Goal: Task Accomplishment & Management: Manage account settings

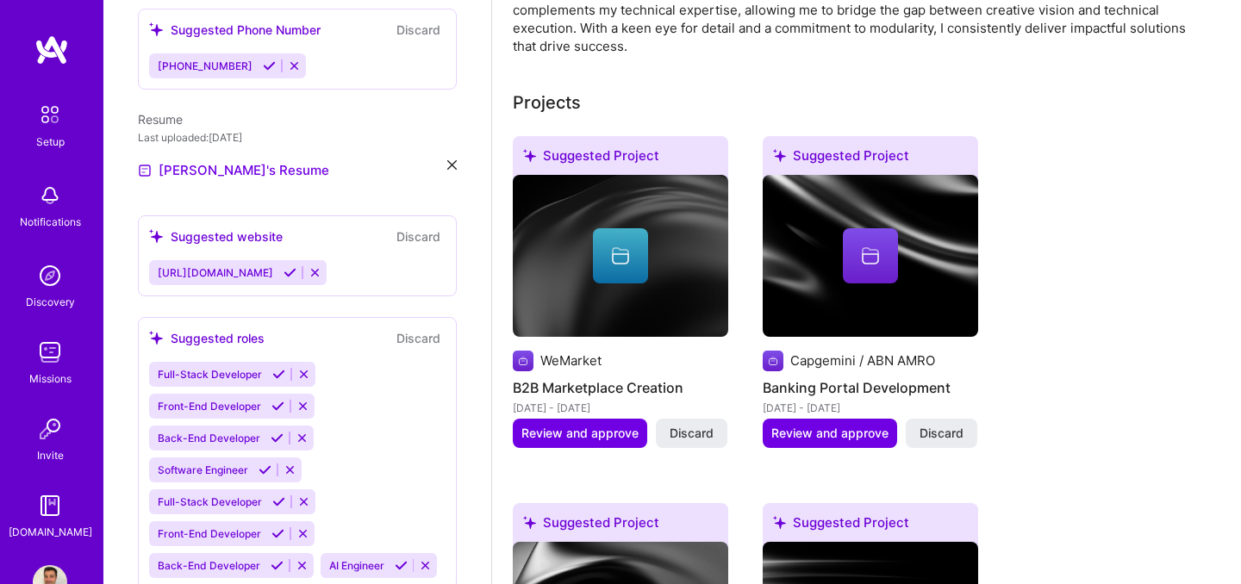
scroll to position [848, 0]
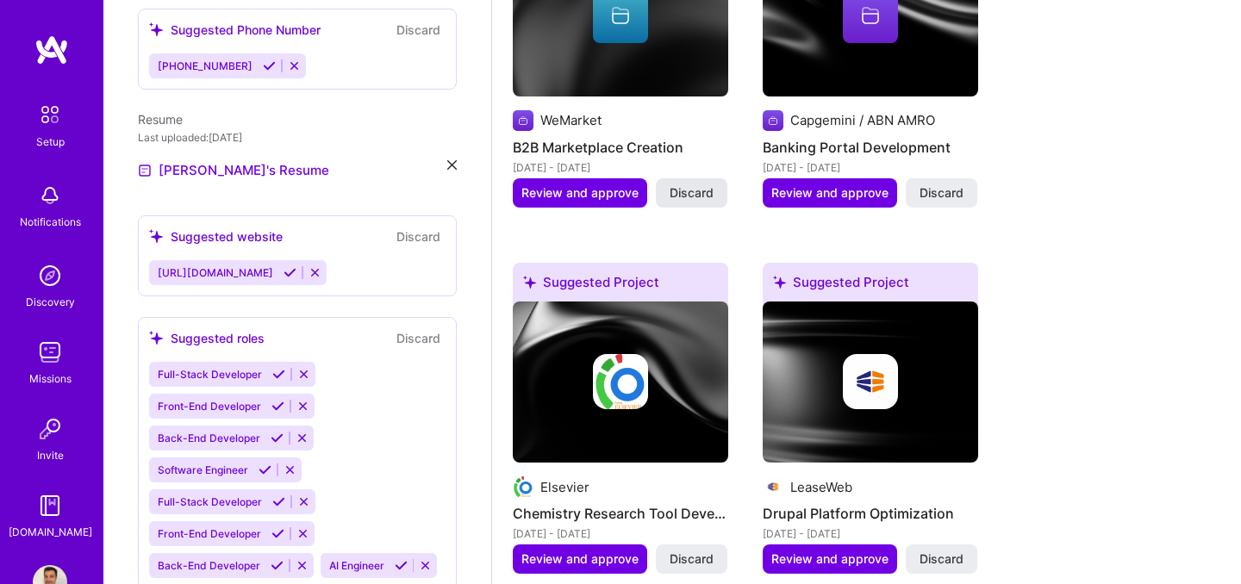
click at [695, 184] on span "Discard" at bounding box center [692, 192] width 44 height 17
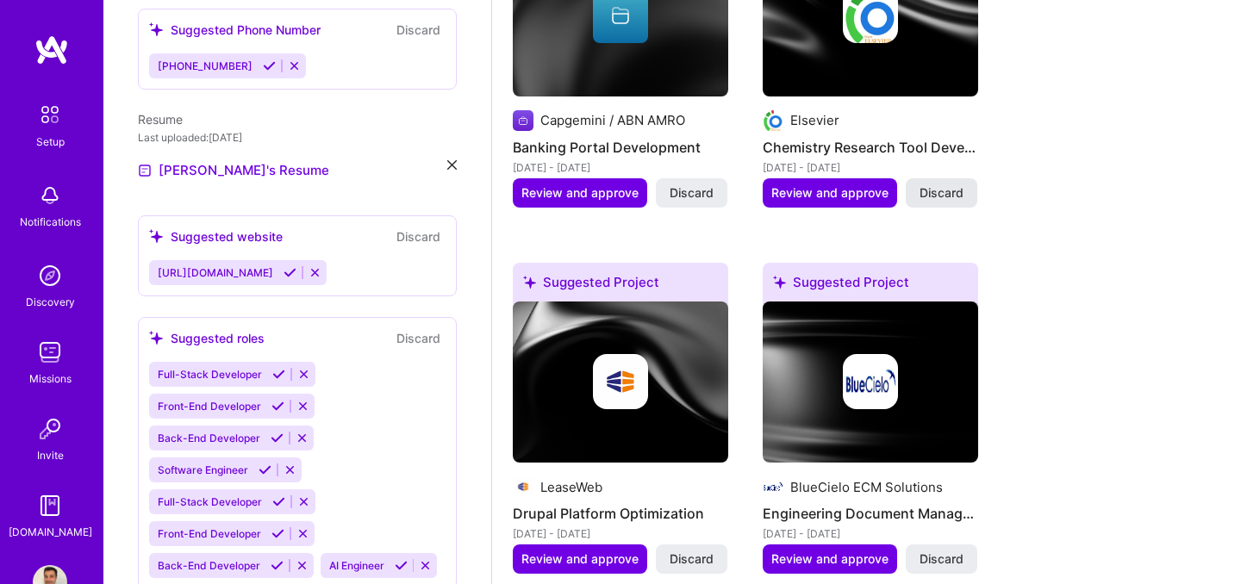
click at [933, 184] on span "Discard" at bounding box center [942, 192] width 44 height 17
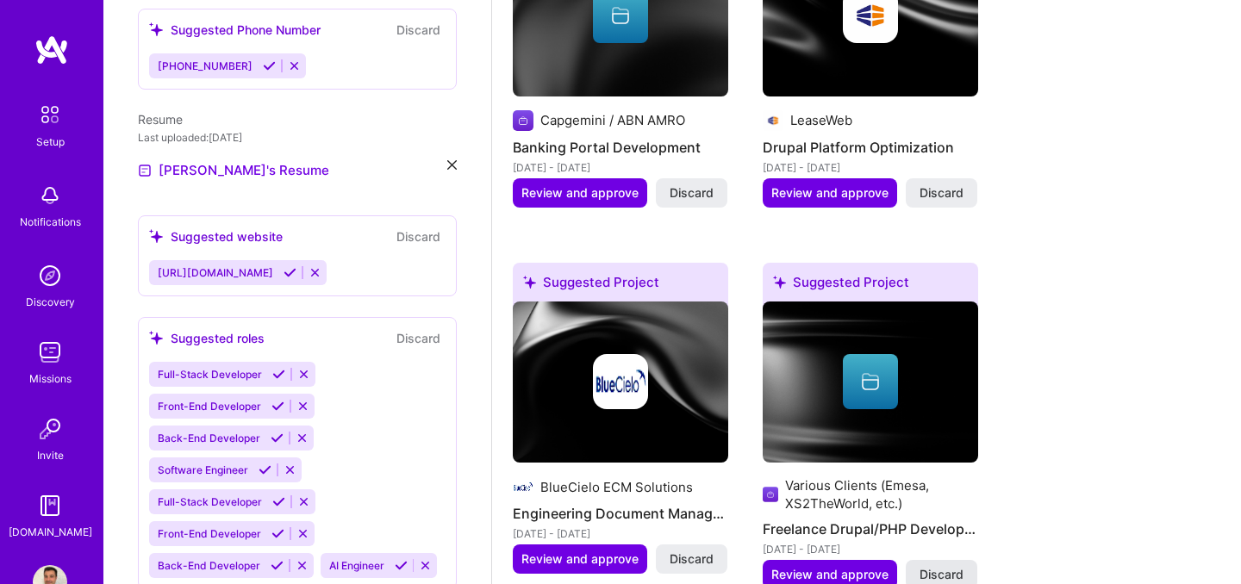
click at [956, 566] on span "Discard" at bounding box center [942, 574] width 44 height 17
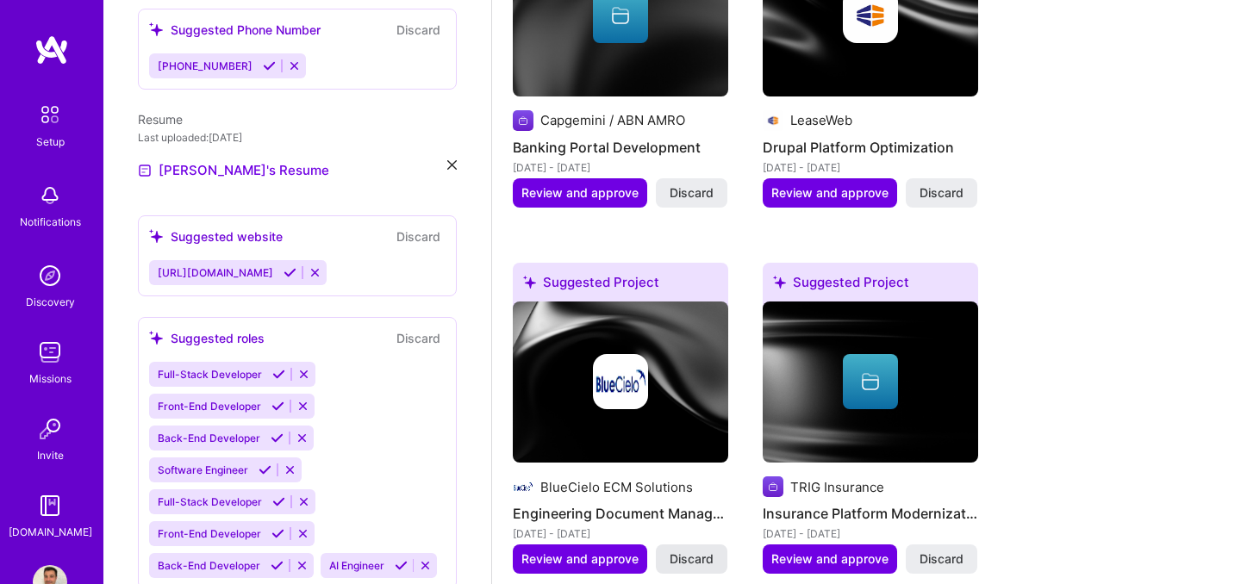
click at [702, 551] on span "Discard" at bounding box center [692, 559] width 44 height 17
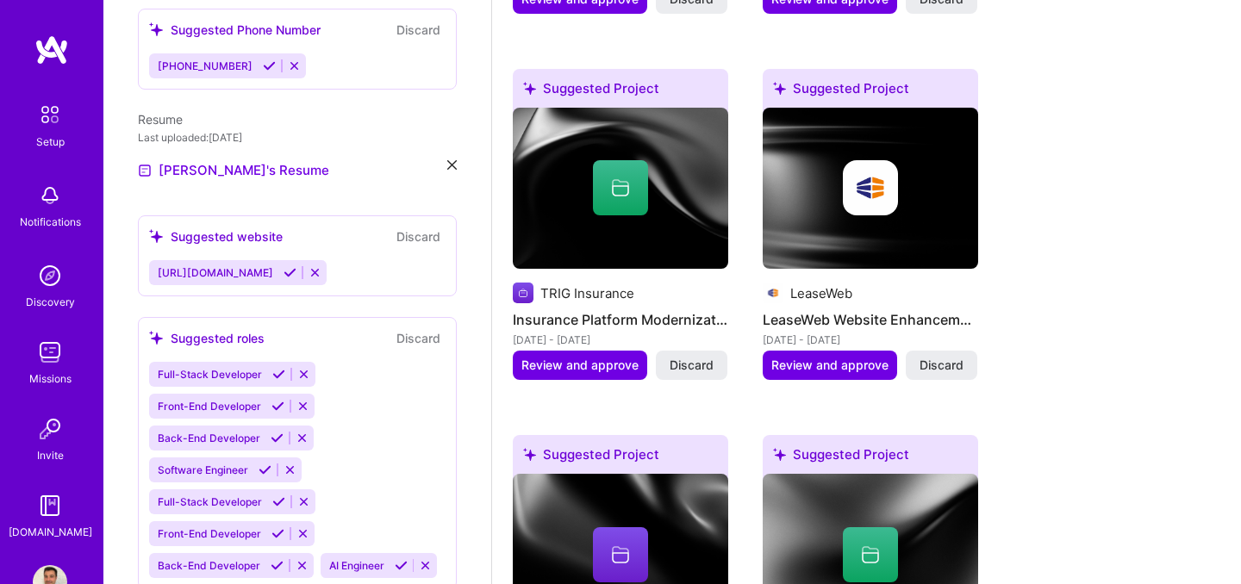
scroll to position [1043, 0]
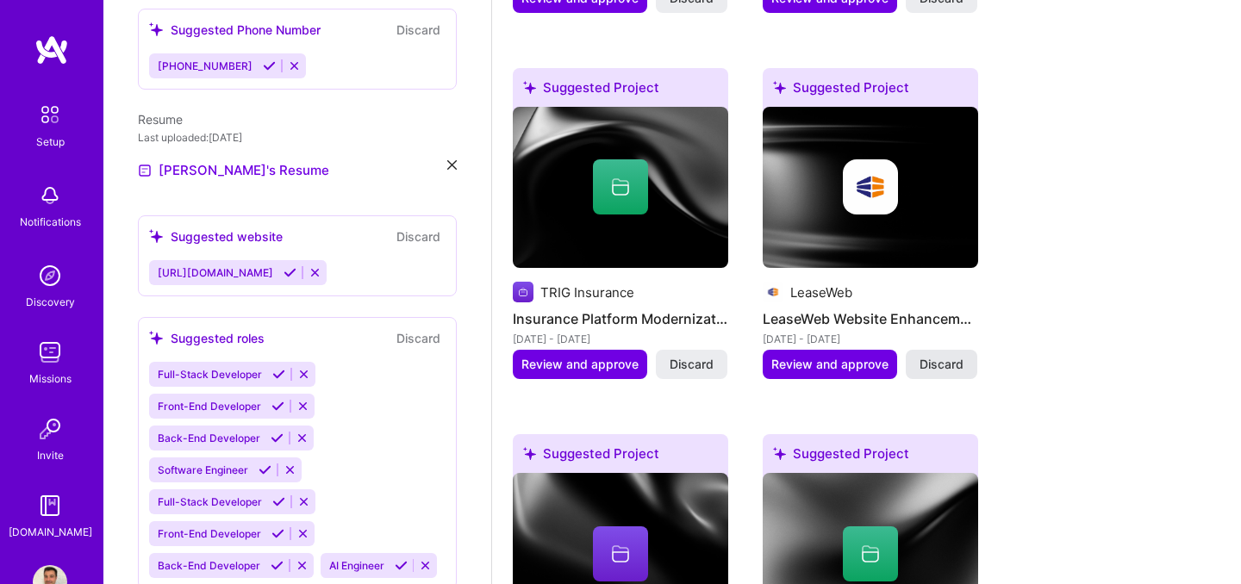
click at [960, 350] on button "Discard" at bounding box center [942, 364] width 72 height 29
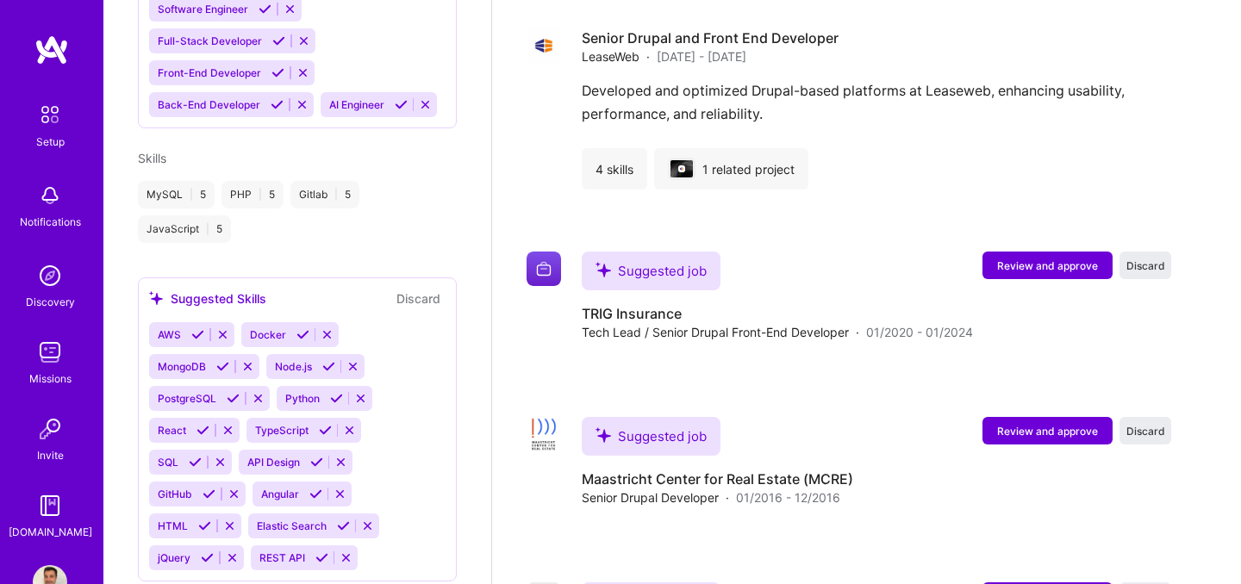
scroll to position [2197, 0]
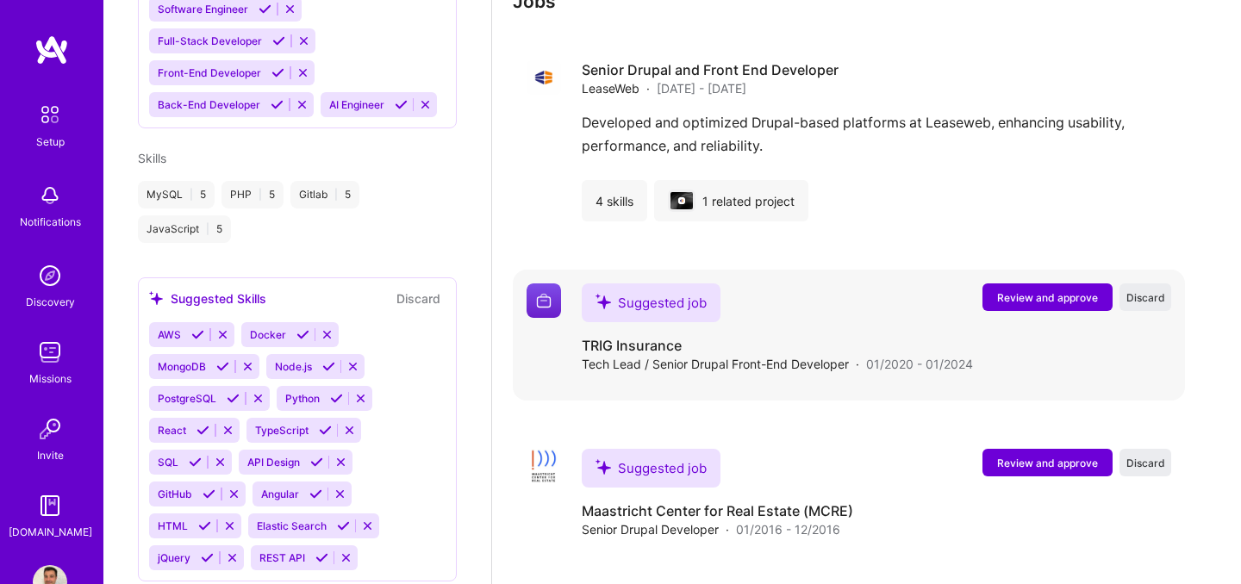
click at [1089, 290] on span "Review and approve" at bounding box center [1047, 297] width 101 height 15
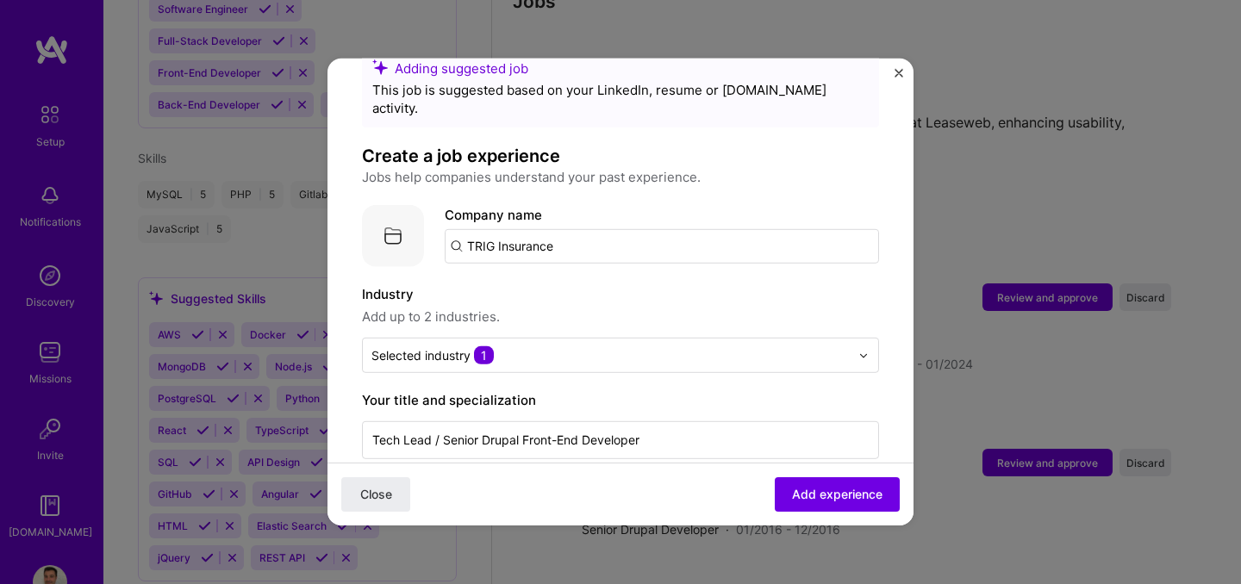
scroll to position [45, 0]
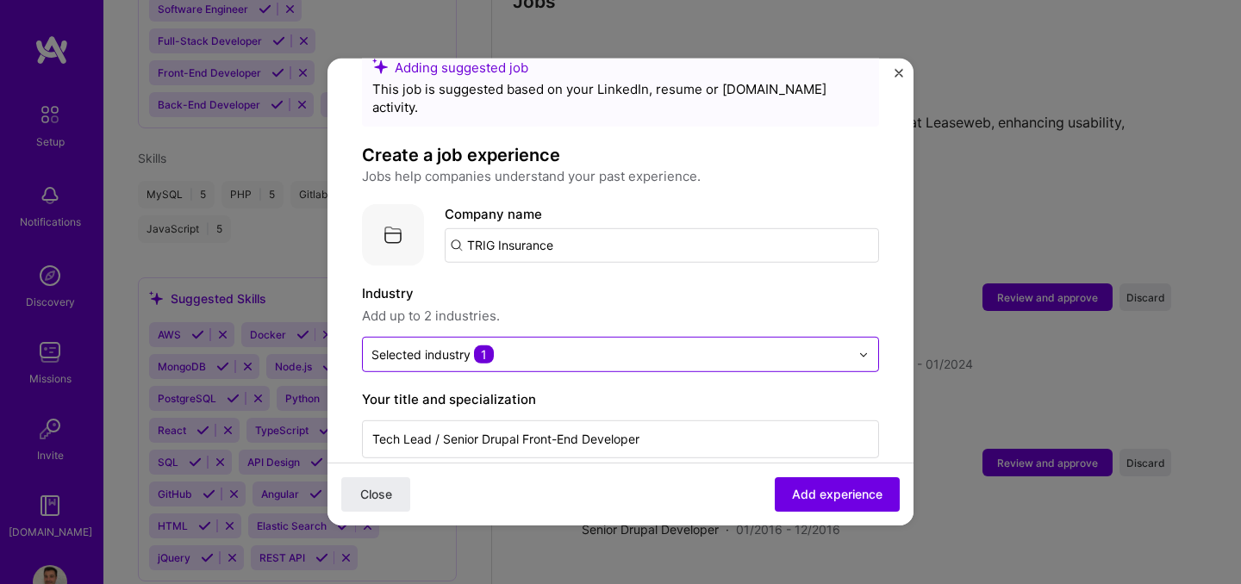
click at [550, 346] on input "text" at bounding box center [610, 355] width 478 height 18
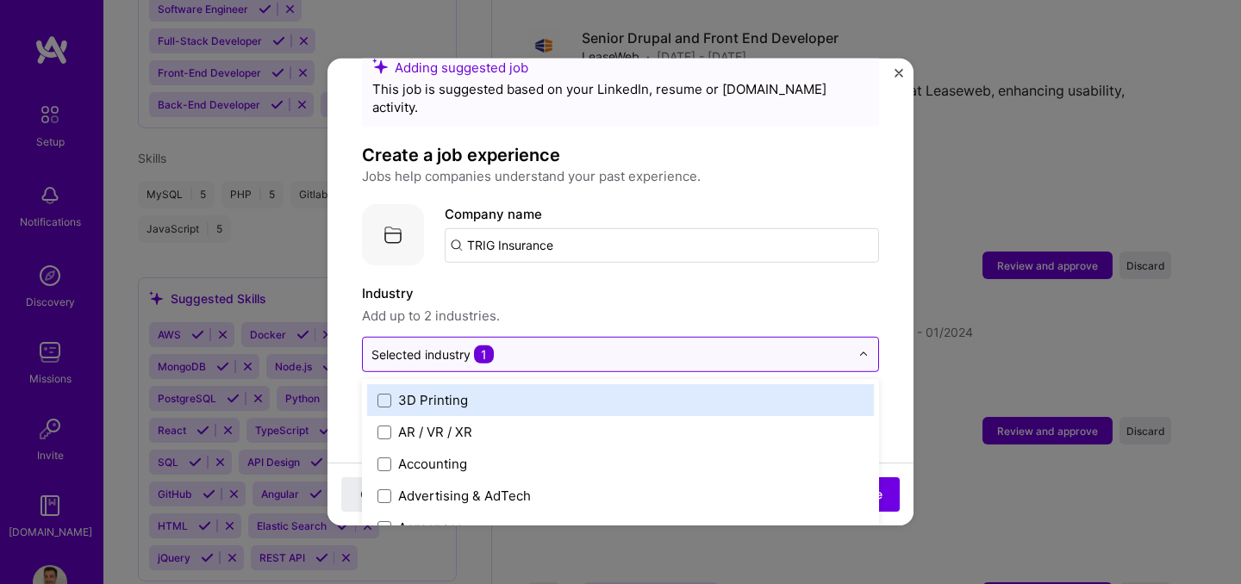
scroll to position [2239, 0]
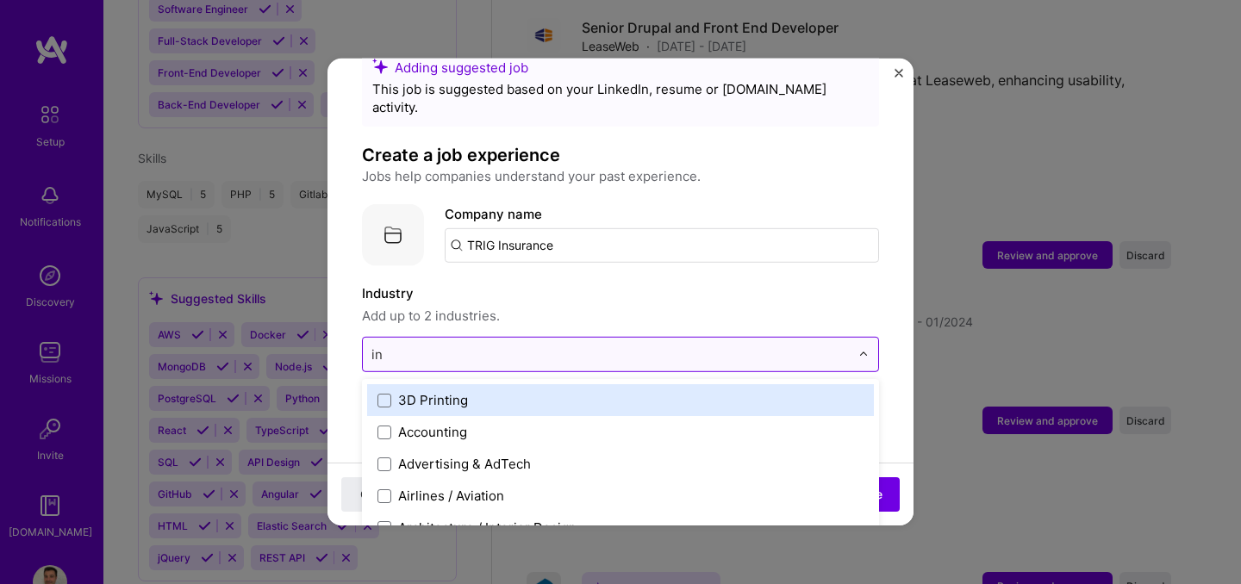
type input "ins"
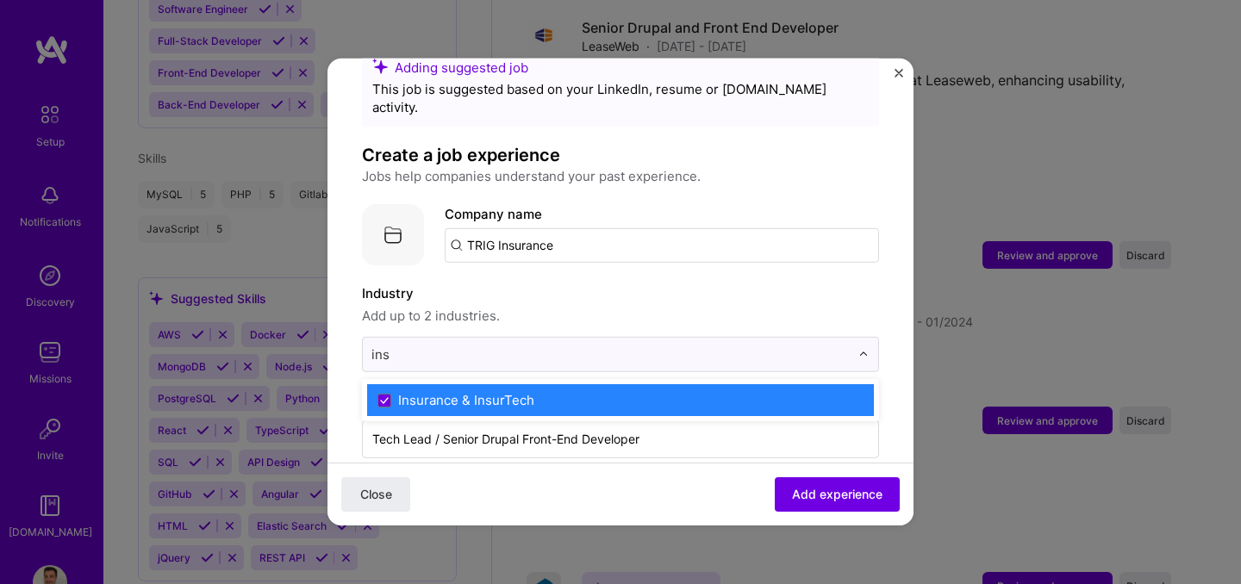
click at [511, 391] on div "Insurance & InsurTech" at bounding box center [466, 400] width 136 height 18
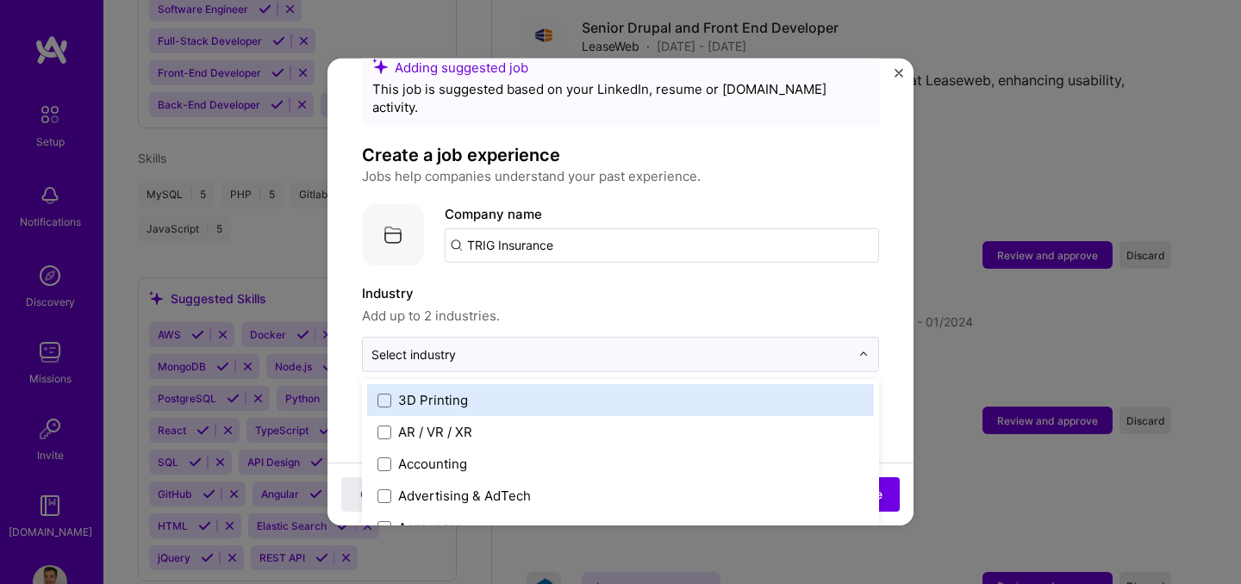
click at [579, 306] on span "Add up to 2 industries." at bounding box center [620, 316] width 517 height 21
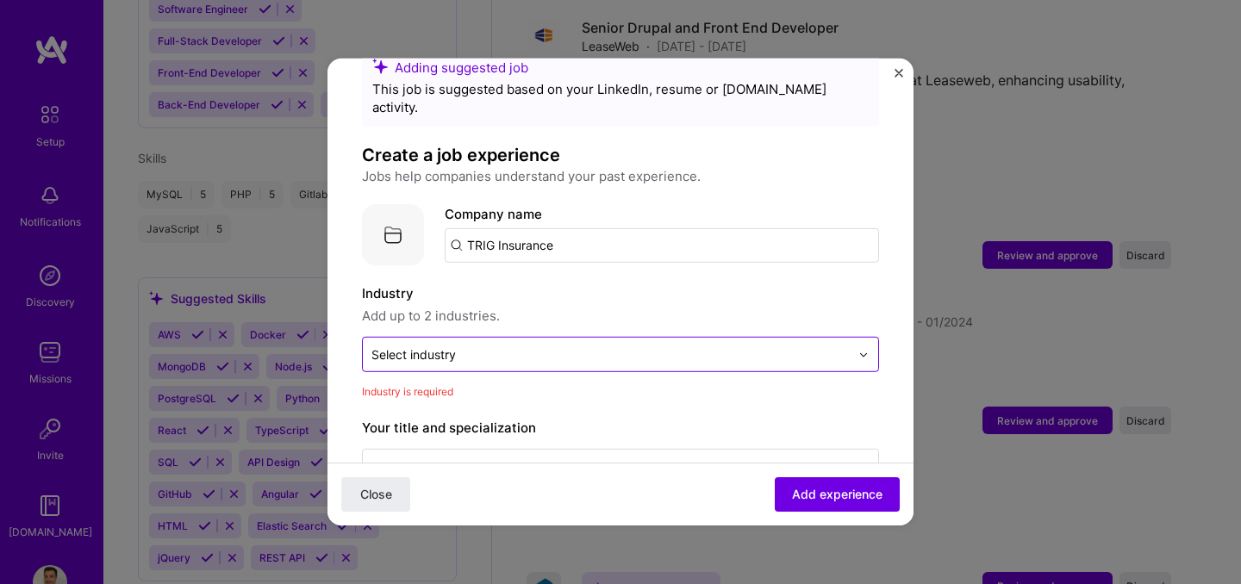
click at [510, 346] on input "text" at bounding box center [610, 355] width 478 height 18
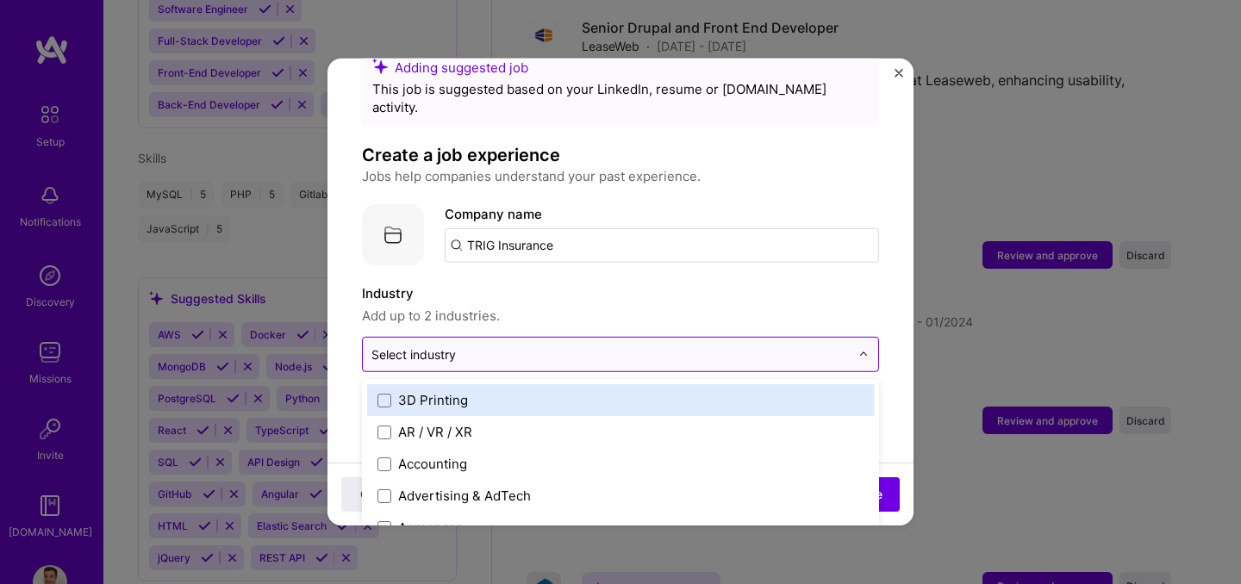
scroll to position [2281, 0]
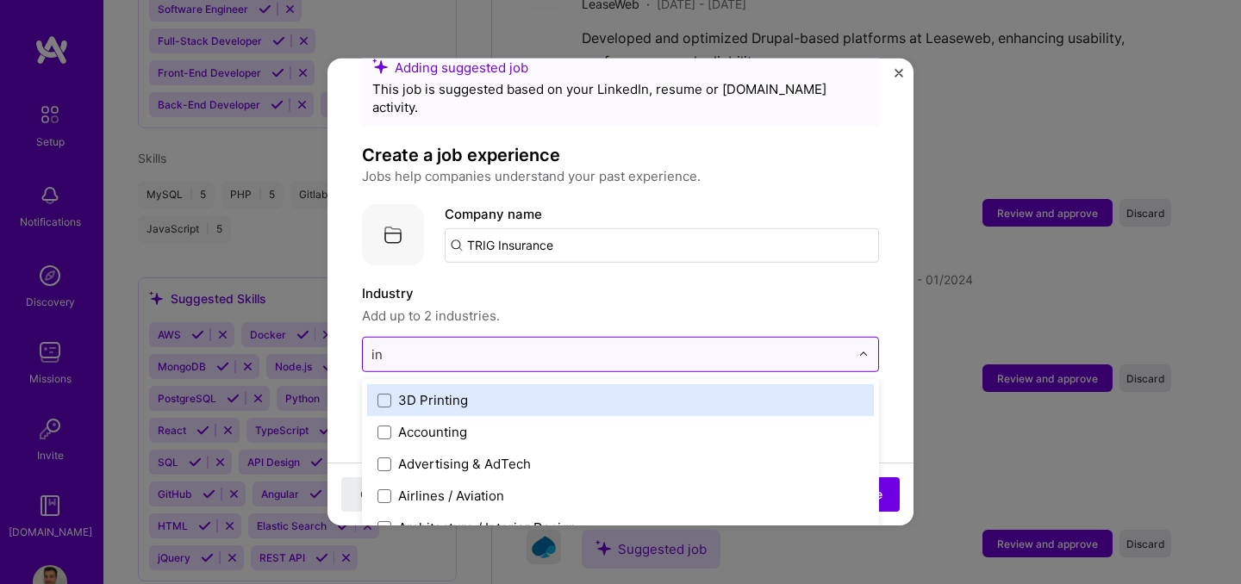
type input "ins"
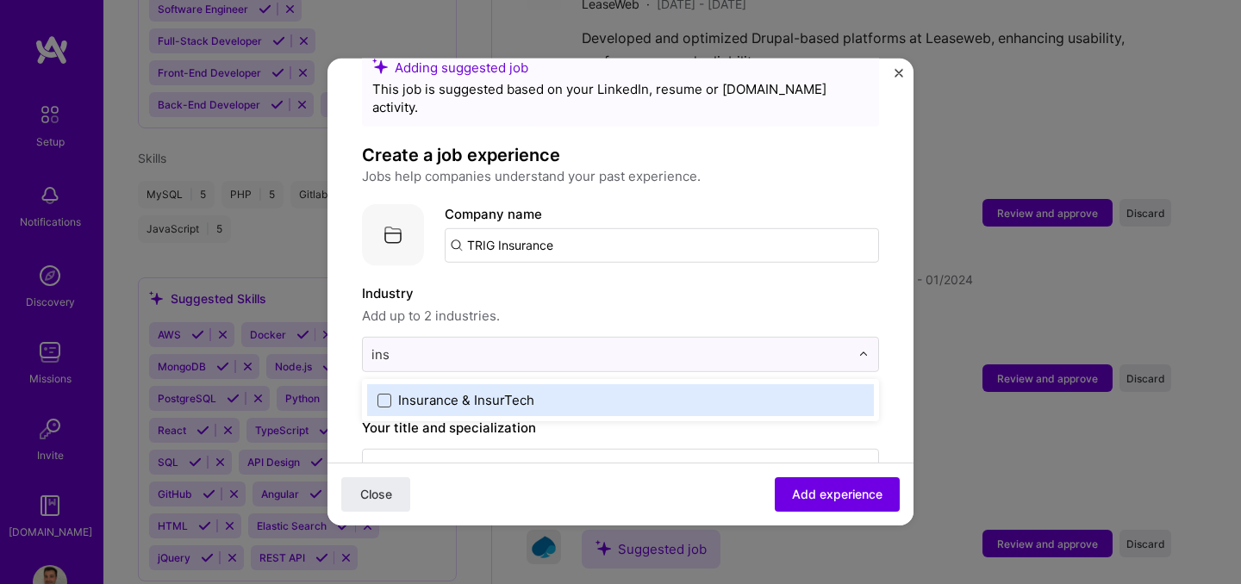
click at [385, 393] on span at bounding box center [384, 400] width 14 height 14
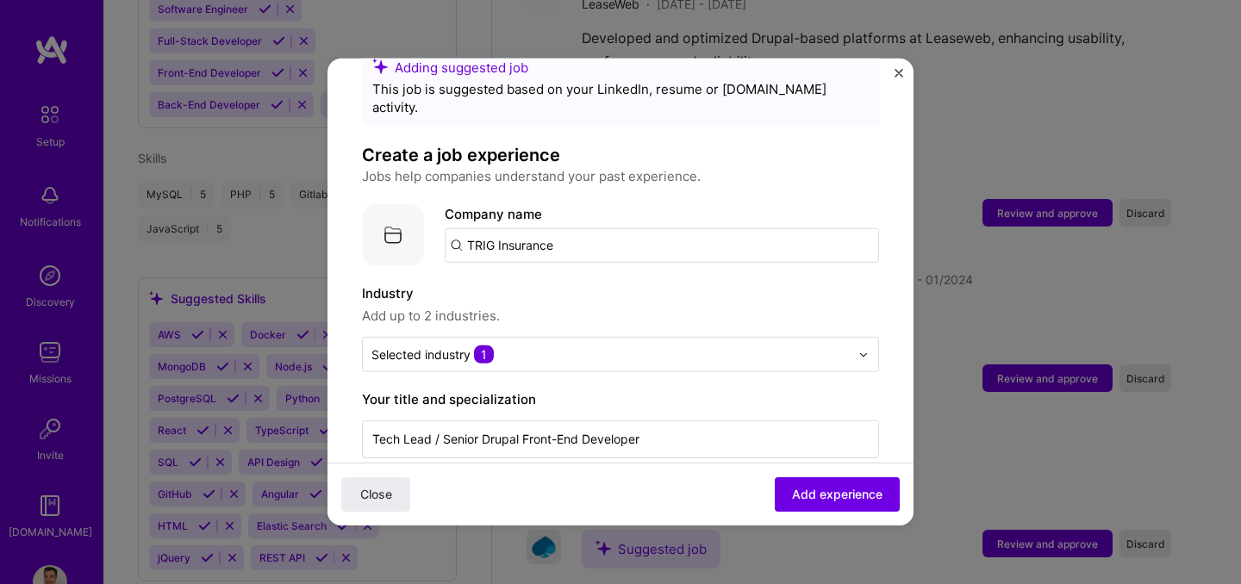
click at [827, 284] on label "Industry" at bounding box center [620, 294] width 517 height 21
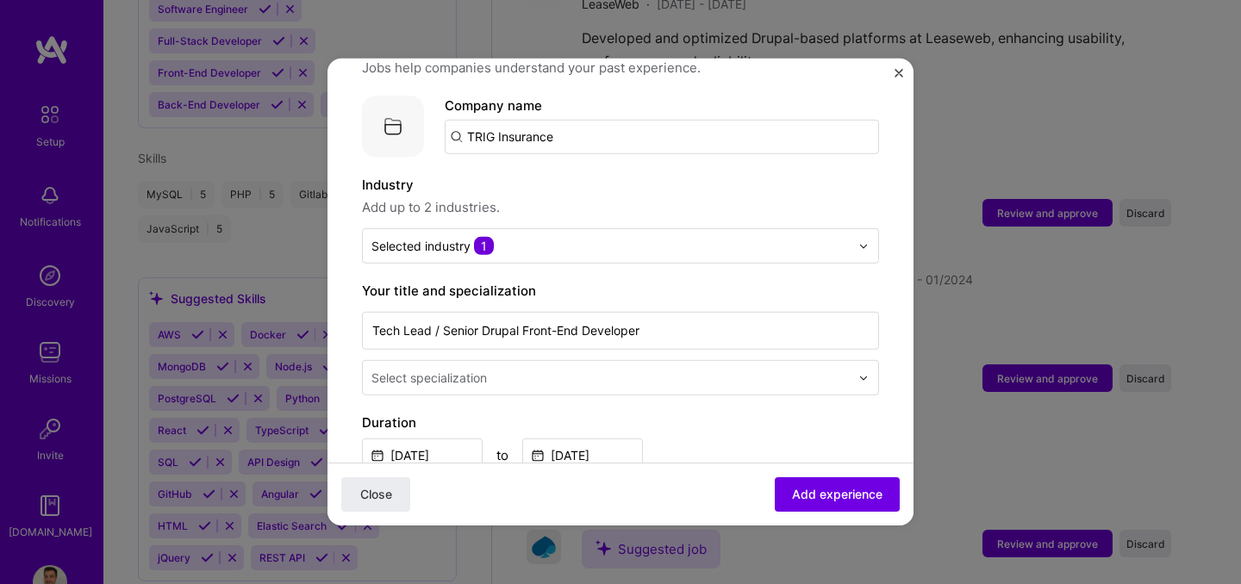
scroll to position [172, 0]
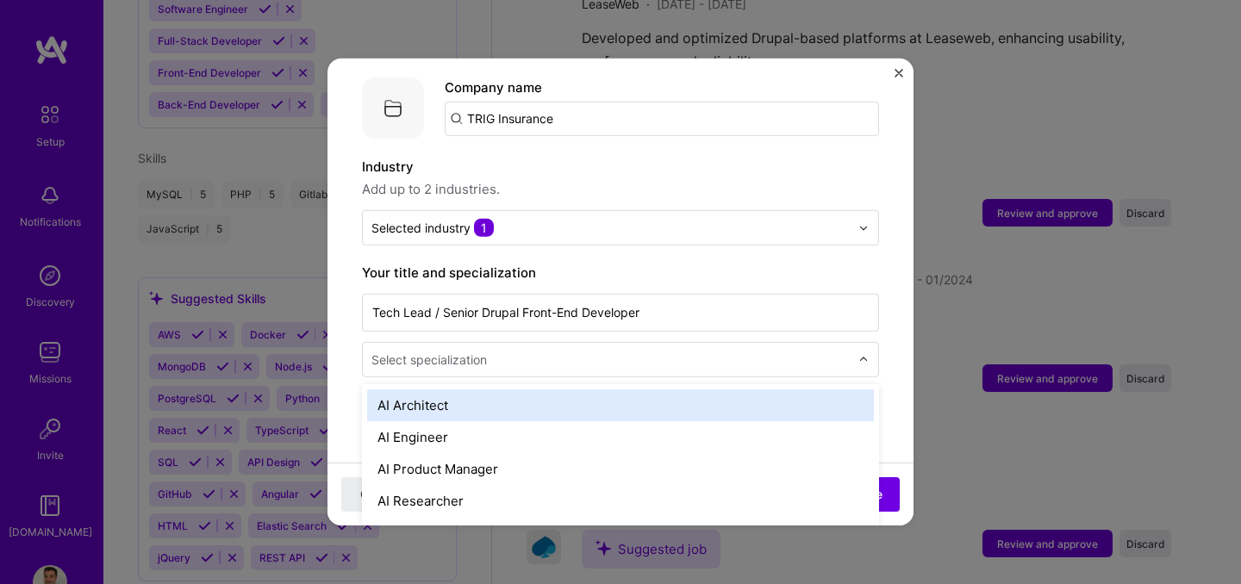
click at [676, 351] on input "text" at bounding box center [612, 360] width 482 height 18
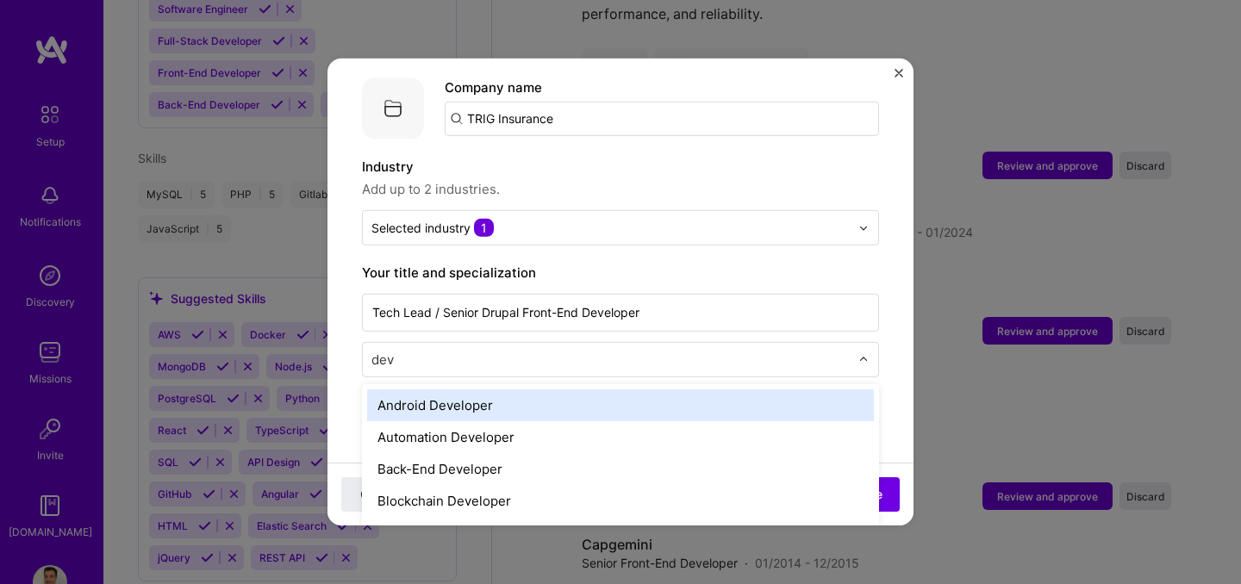
type input "deve"
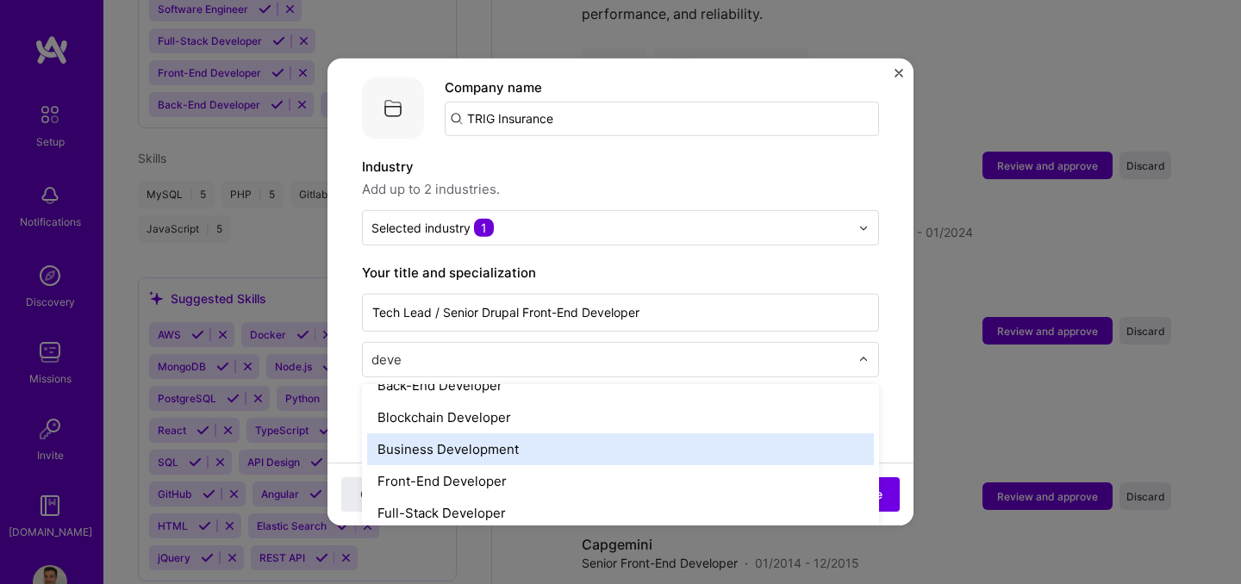
scroll to position [86, 0]
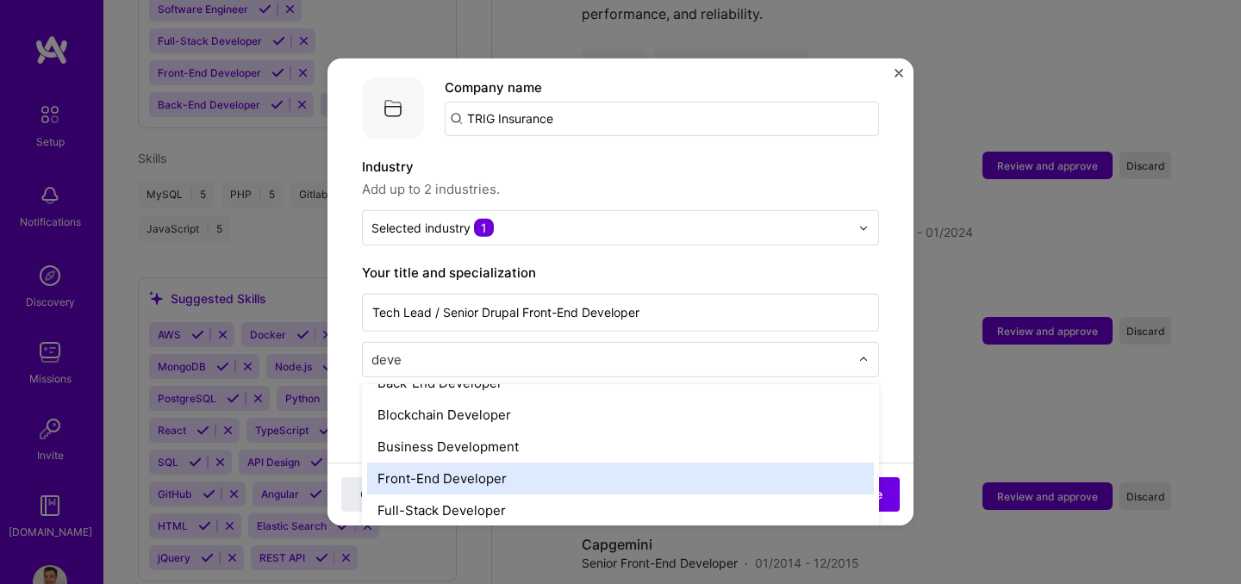
click at [483, 463] on div "Front-End Developer" at bounding box center [620, 479] width 507 height 32
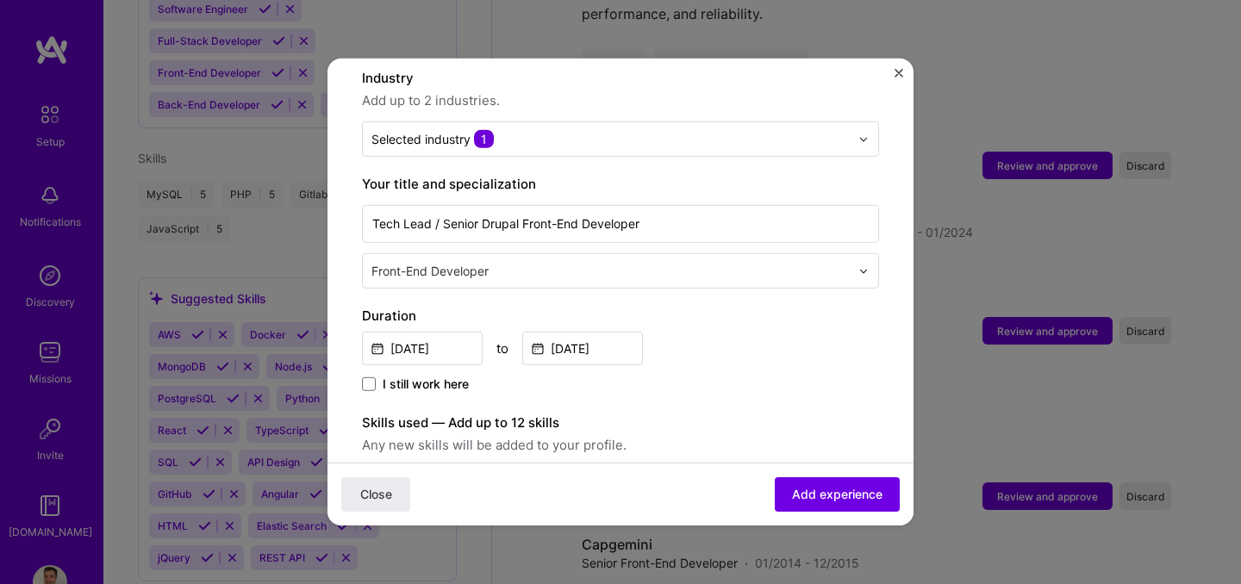
scroll to position [262, 0]
click at [618, 332] on input "[DATE]" at bounding box center [582, 347] width 121 height 34
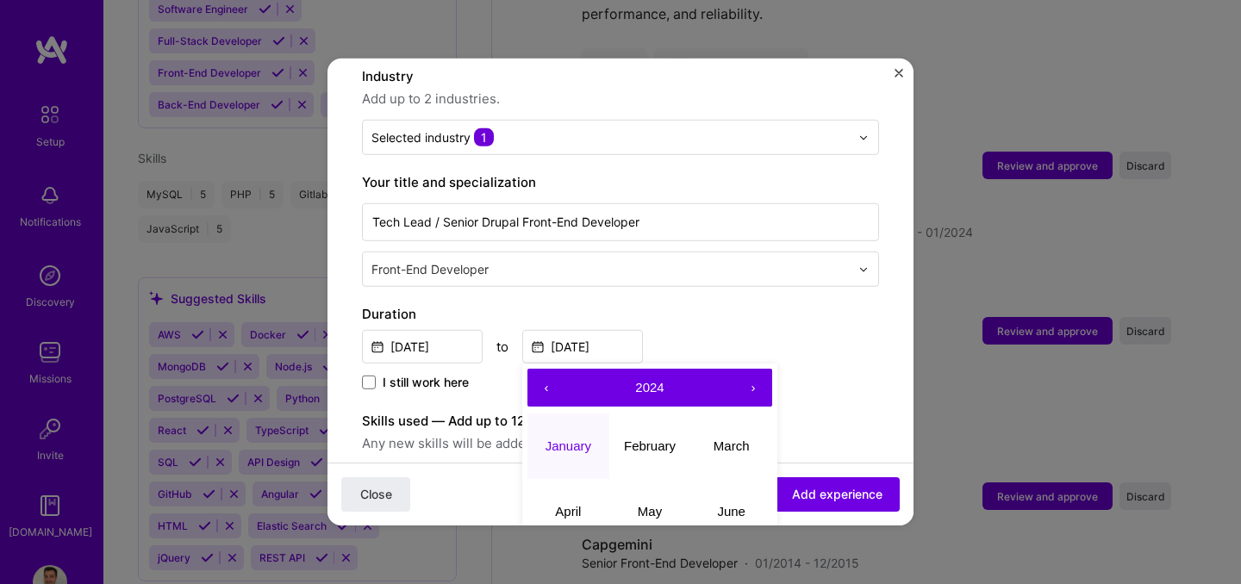
click at [752, 369] on button "›" at bounding box center [753, 388] width 38 height 38
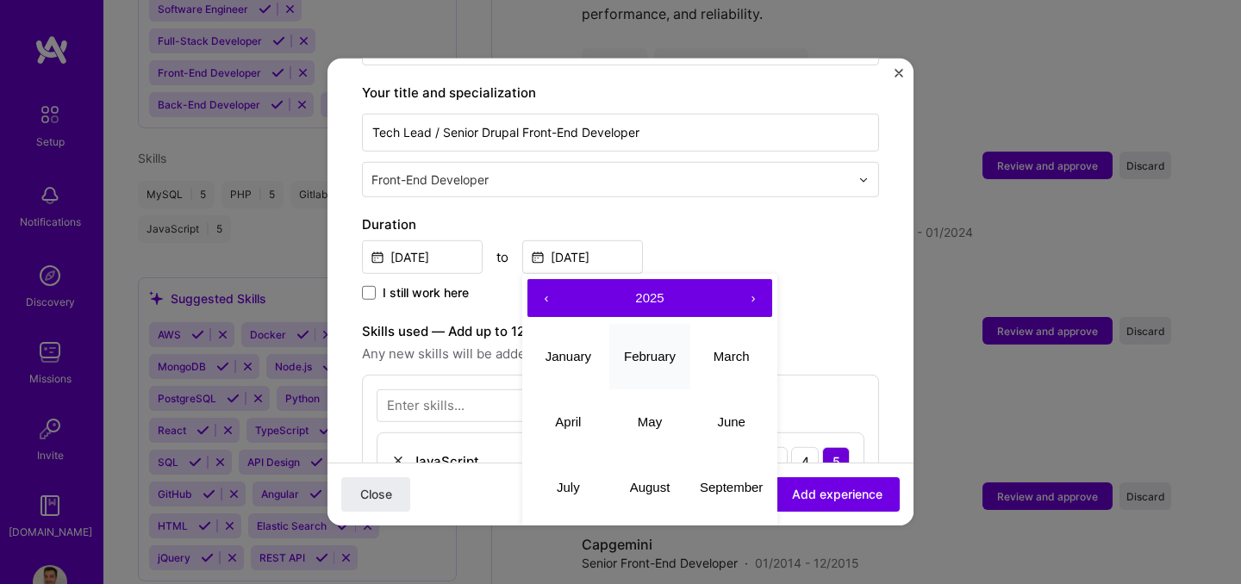
scroll to position [402, 0]
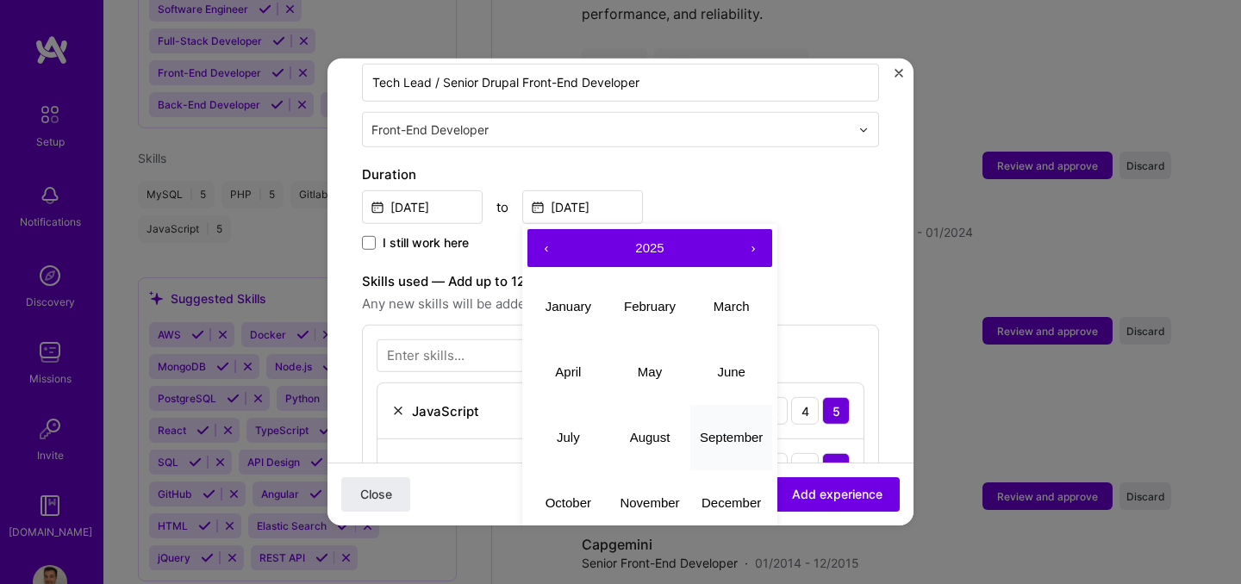
click at [729, 429] on abbr "September" at bounding box center [731, 436] width 63 height 15
type input "[DATE]"
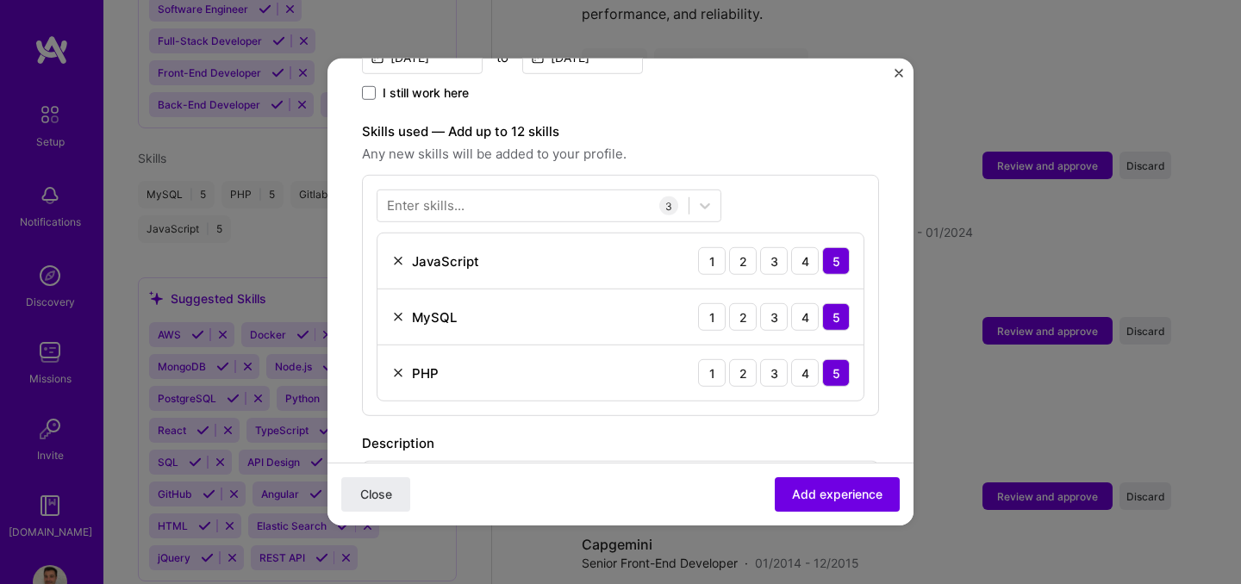
scroll to position [595, 0]
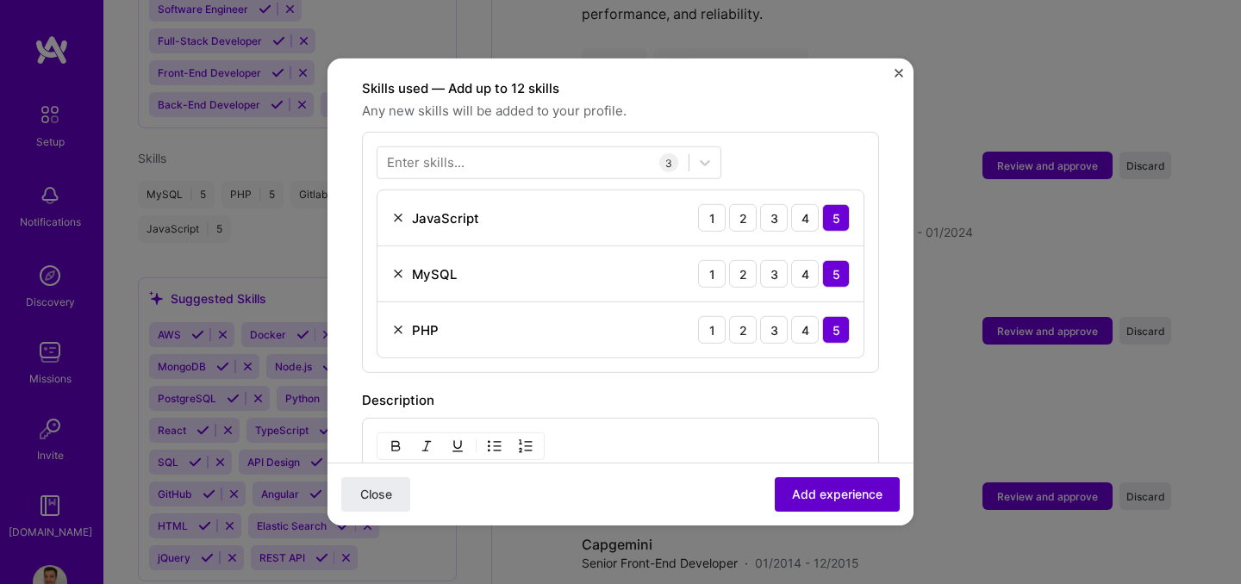
click at [820, 489] on span "Add experience" at bounding box center [837, 494] width 90 height 17
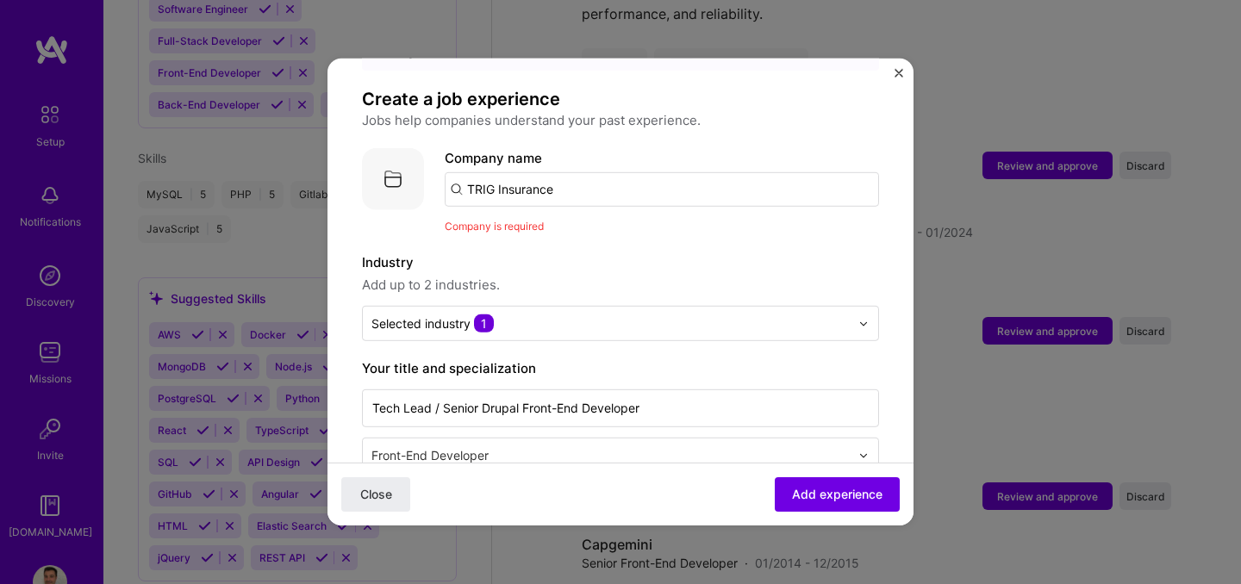
scroll to position [78, 0]
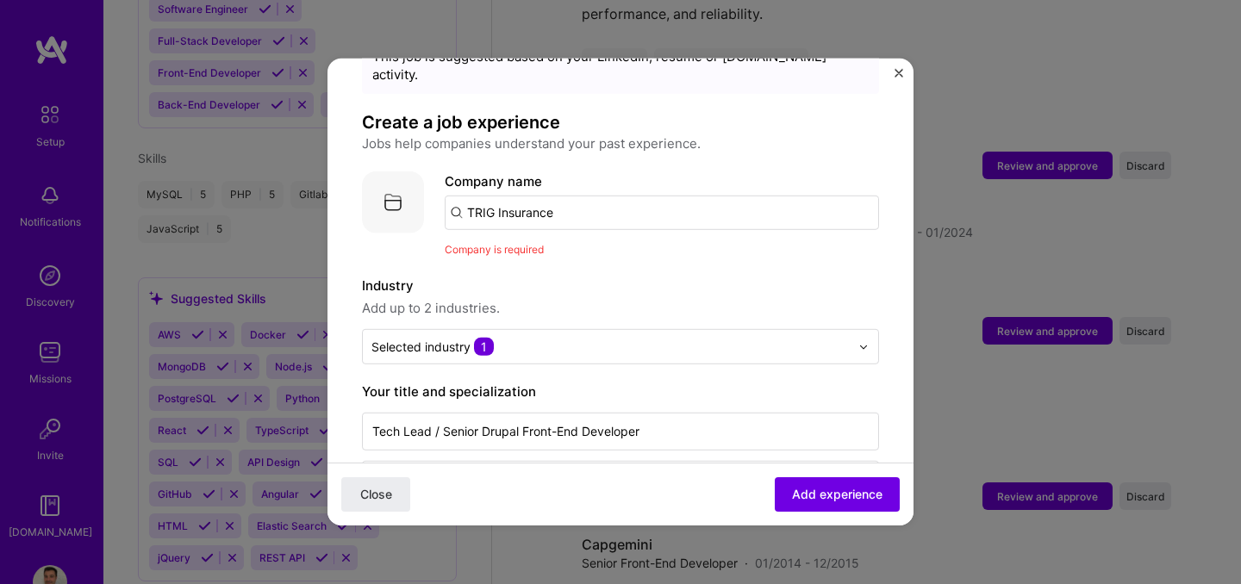
click at [528, 240] on div "Company is required" at bounding box center [662, 249] width 434 height 18
click at [567, 196] on input "TRIG Insurance" at bounding box center [662, 213] width 434 height 34
click at [488, 196] on input "TRIG Insurance" at bounding box center [662, 213] width 434 height 34
type input "TRYG Insurance"
click at [586, 246] on div "TRYG Insurance" at bounding box center [598, 261] width 114 height 30
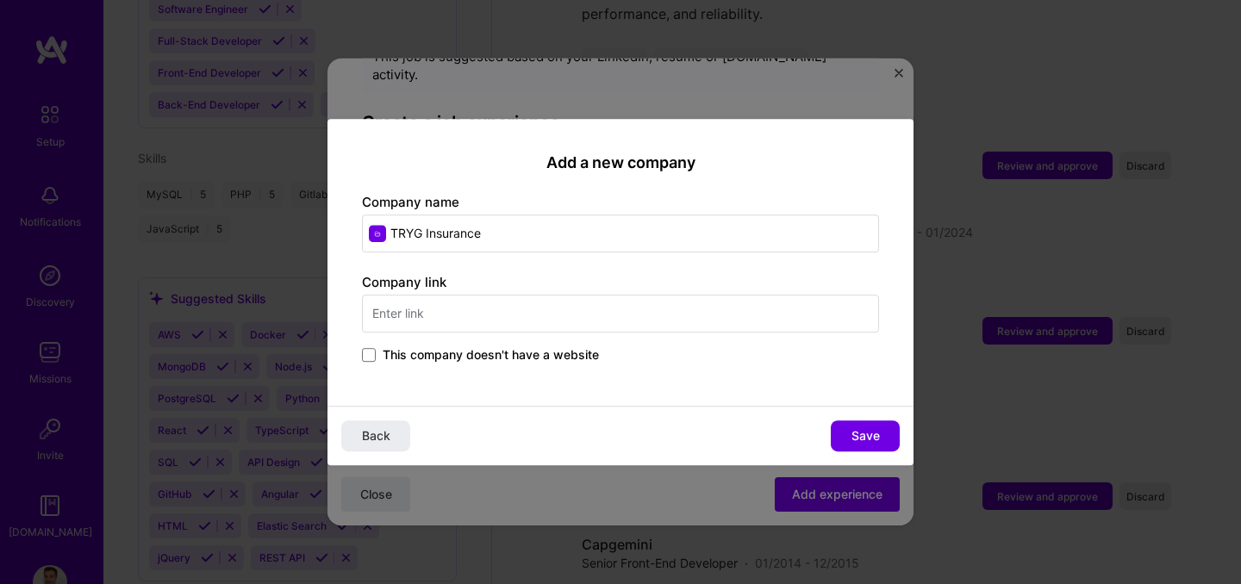
click at [483, 308] on input "text" at bounding box center [620, 314] width 517 height 38
type input "[DOMAIN_NAME]"
click at [546, 391] on div "Add a new company Company name TRYG Insurance Company link [DOMAIN_NAME] This c…" at bounding box center [620, 262] width 586 height 287
click at [858, 439] on span "Save" at bounding box center [865, 435] width 28 height 17
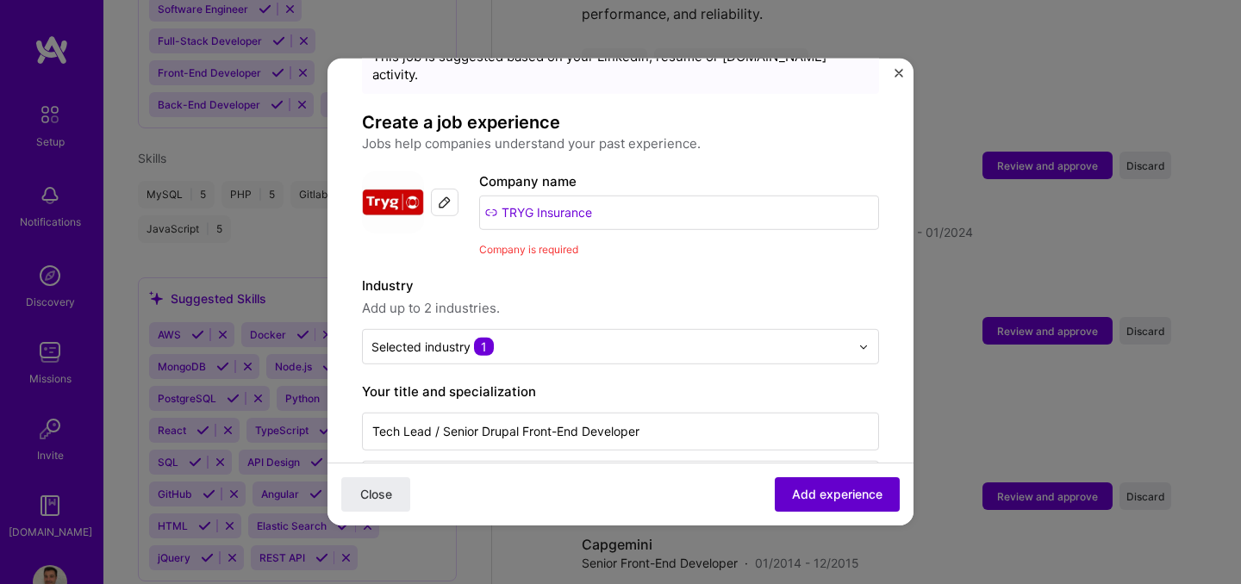
click at [838, 506] on button "Add experience" at bounding box center [837, 494] width 125 height 34
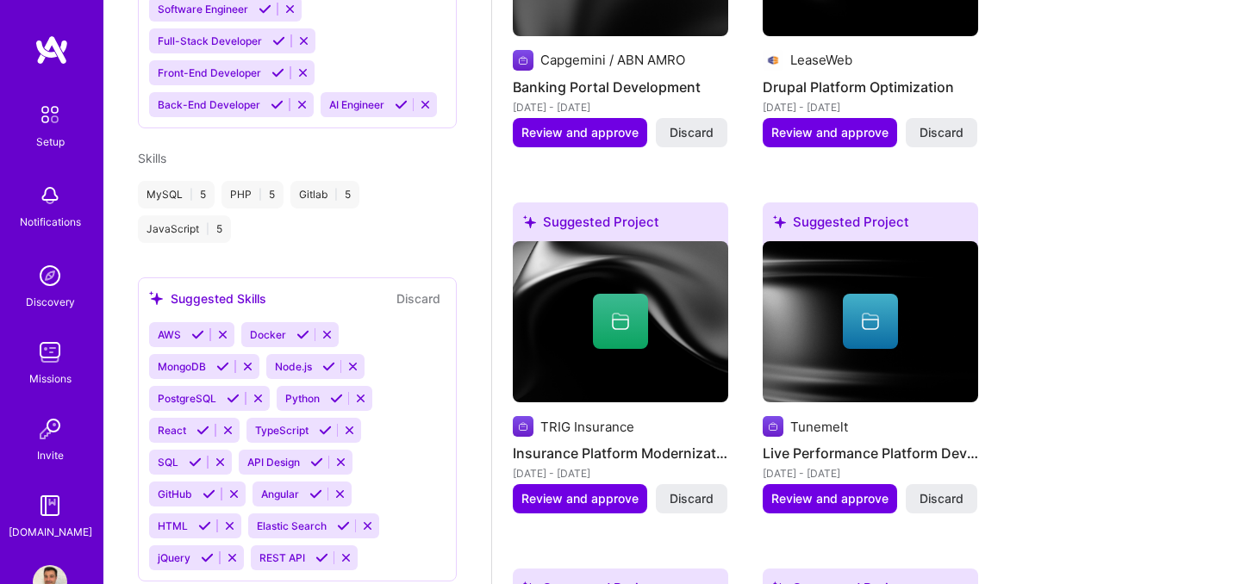
scroll to position [889, 0]
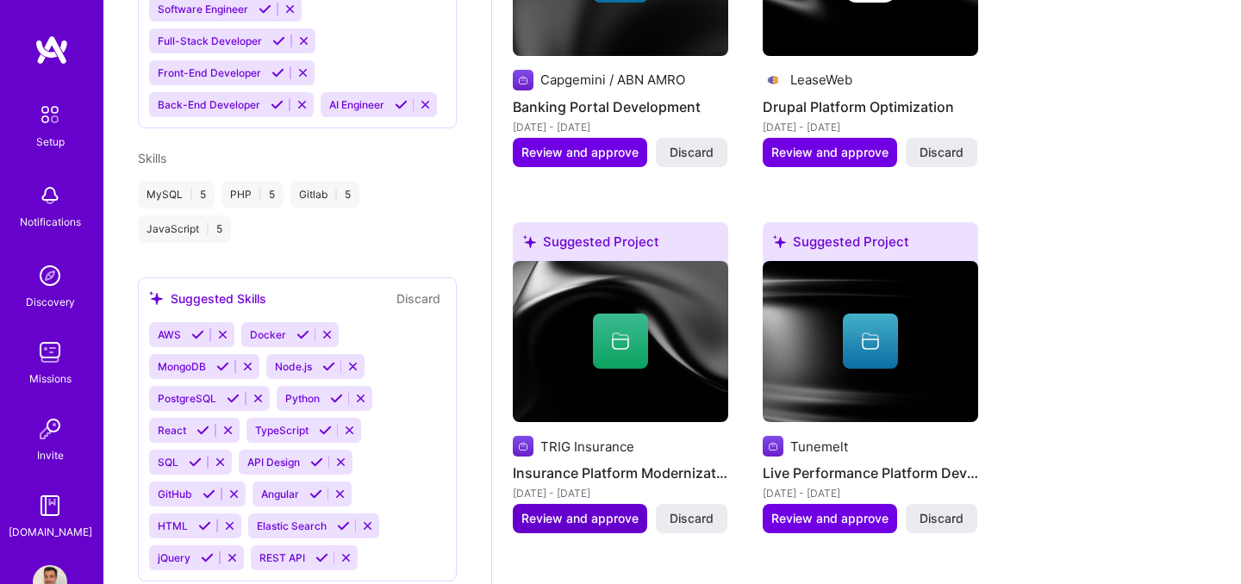
click at [540, 504] on button "Review and approve" at bounding box center [580, 518] width 134 height 29
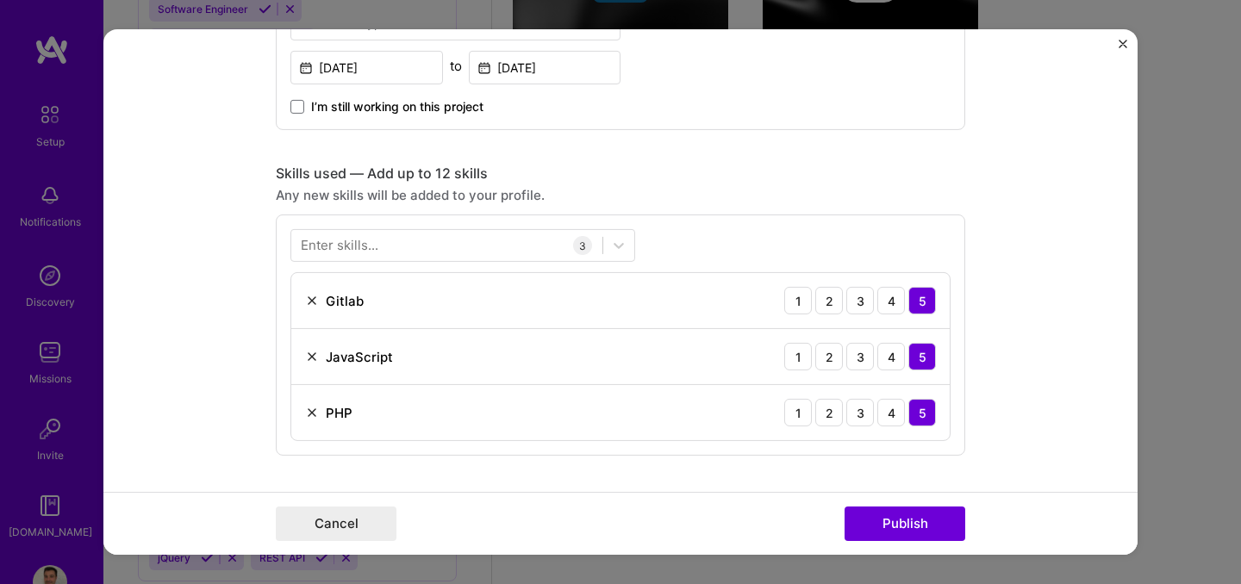
scroll to position [840, 0]
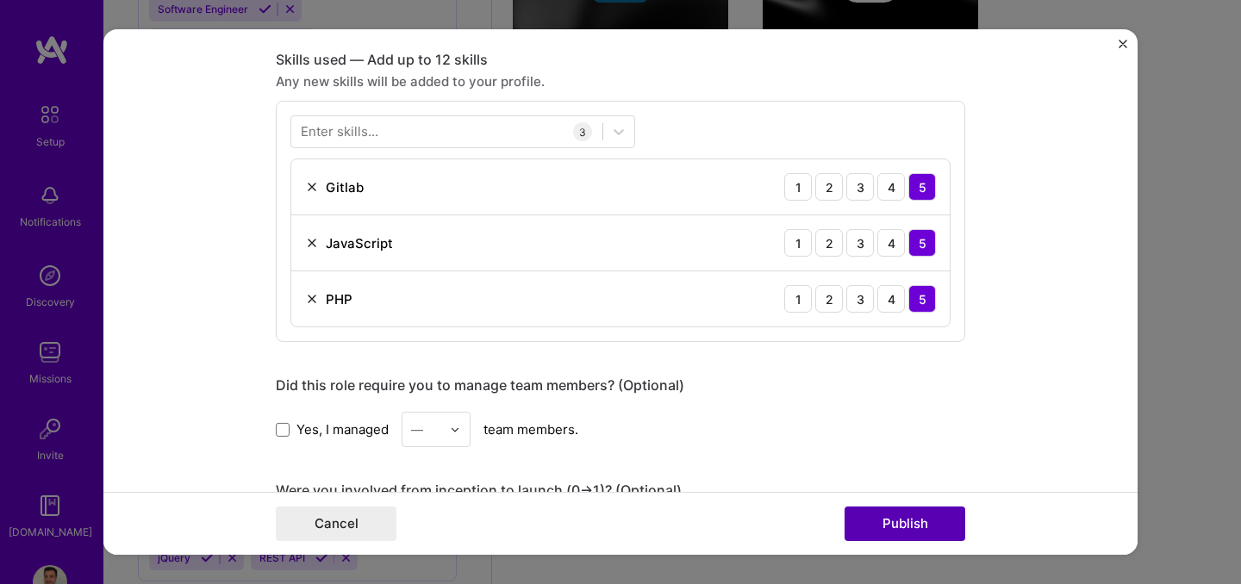
click at [870, 522] on button "Publish" at bounding box center [905, 524] width 121 height 34
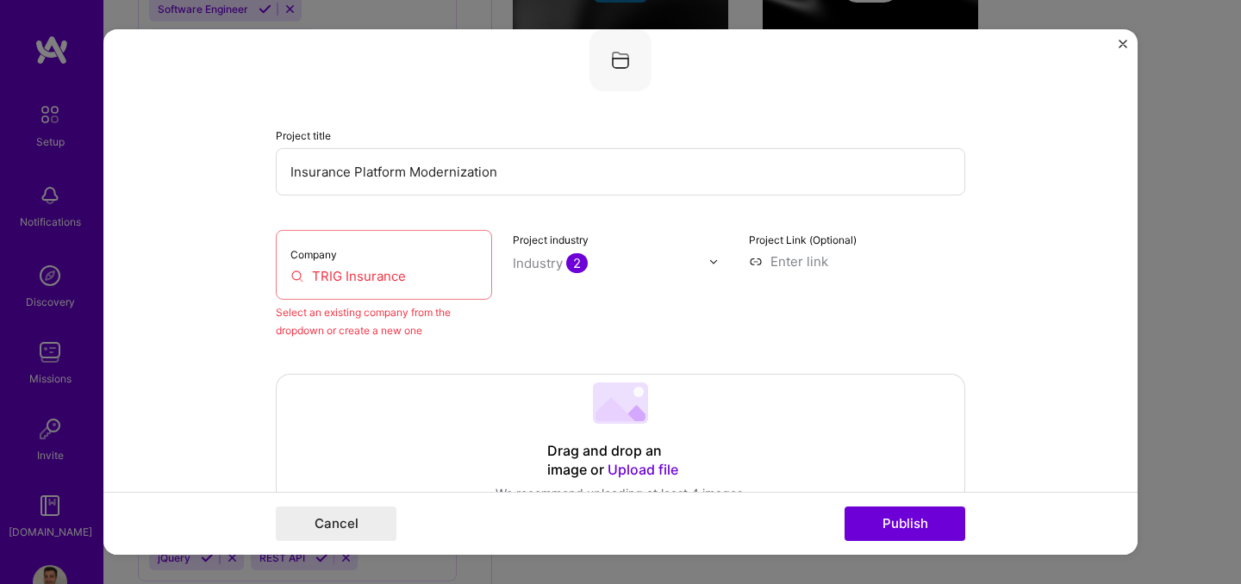
scroll to position [113, 0]
click at [421, 274] on input "TRIG Insurance" at bounding box center [383, 276] width 187 height 18
click at [333, 277] on input "TRIG Insurance" at bounding box center [383, 276] width 187 height 18
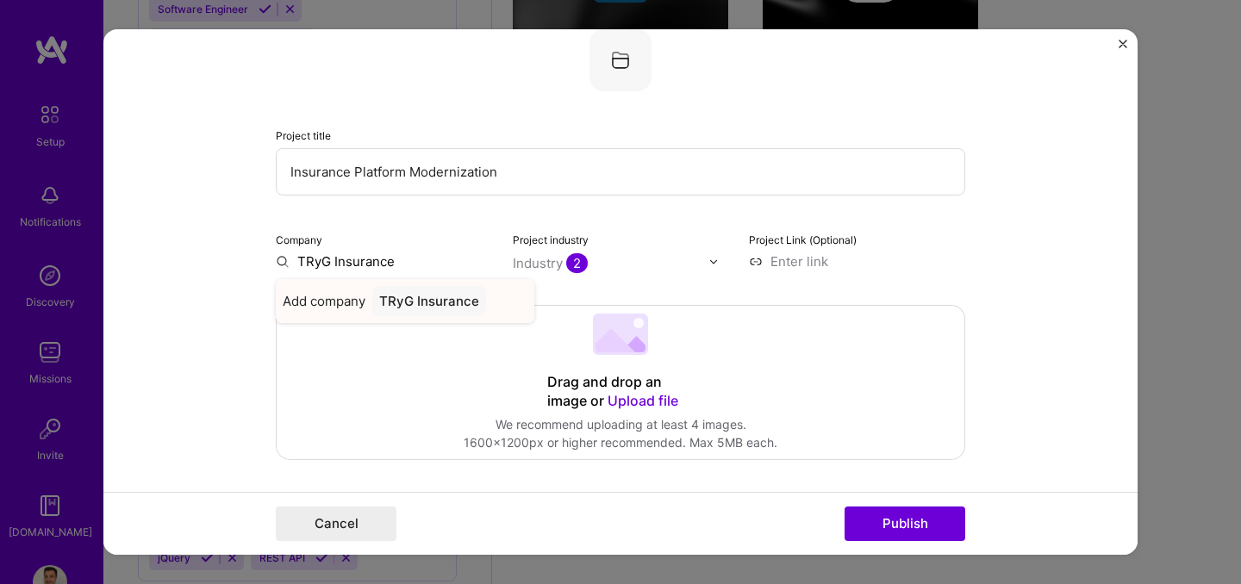
type input "TRyG Insurance"
click at [400, 302] on div "TRyG Insurance" at bounding box center [429, 301] width 114 height 30
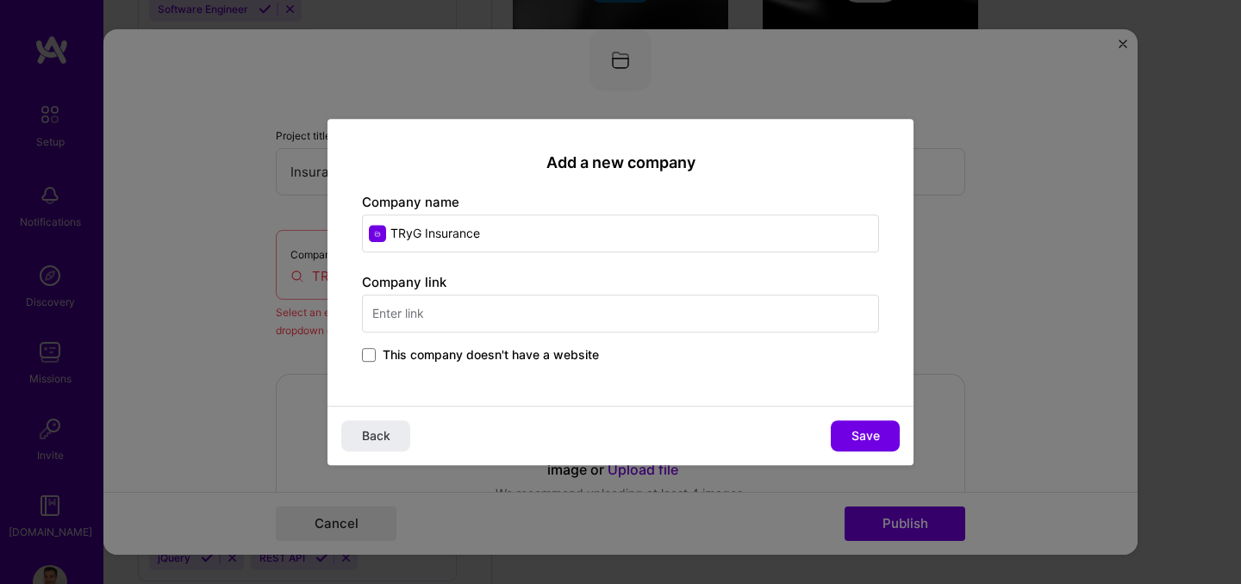
click at [502, 321] on input "text" at bounding box center [620, 314] width 517 height 38
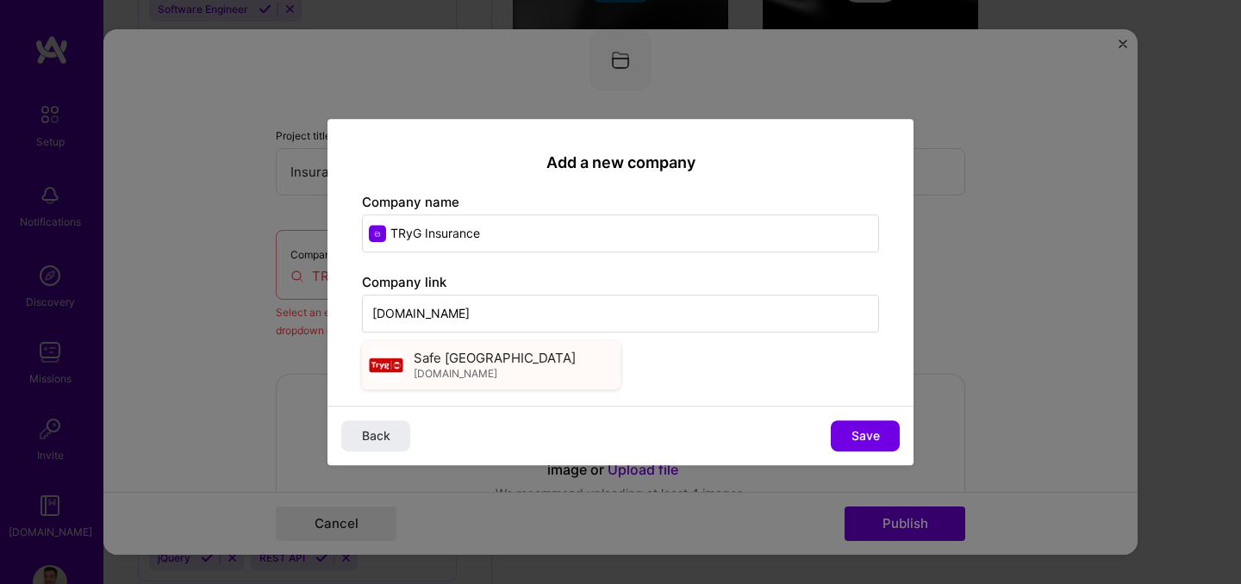
type input "[DOMAIN_NAME]"
click at [485, 359] on span "Safe [GEOGRAPHIC_DATA]" at bounding box center [495, 358] width 162 height 18
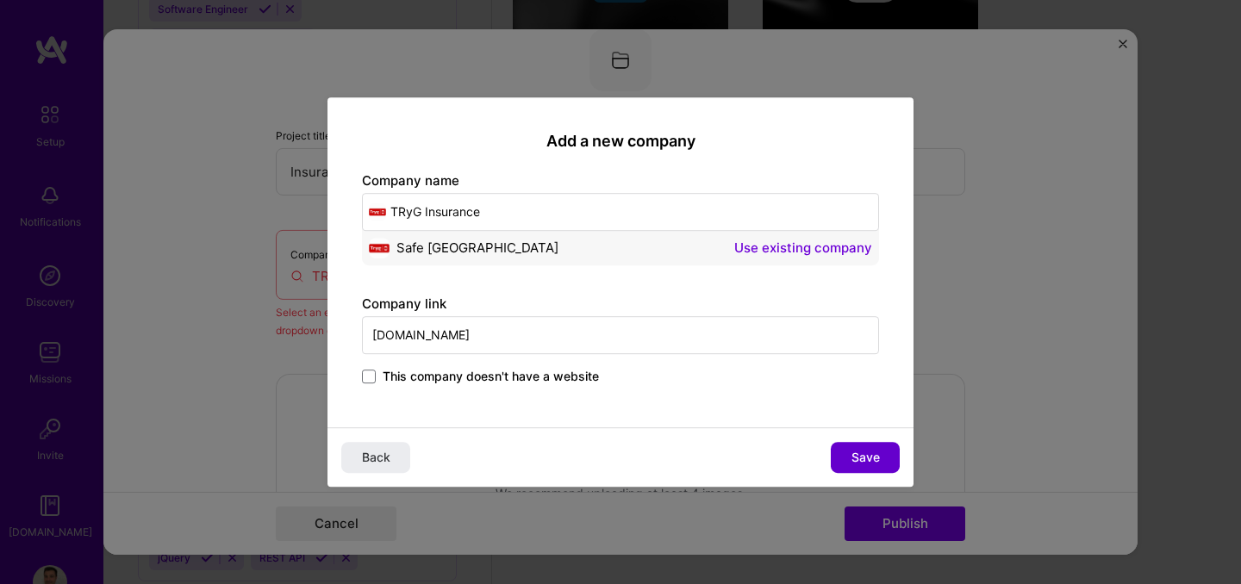
click at [831, 452] on button "Save" at bounding box center [865, 457] width 69 height 31
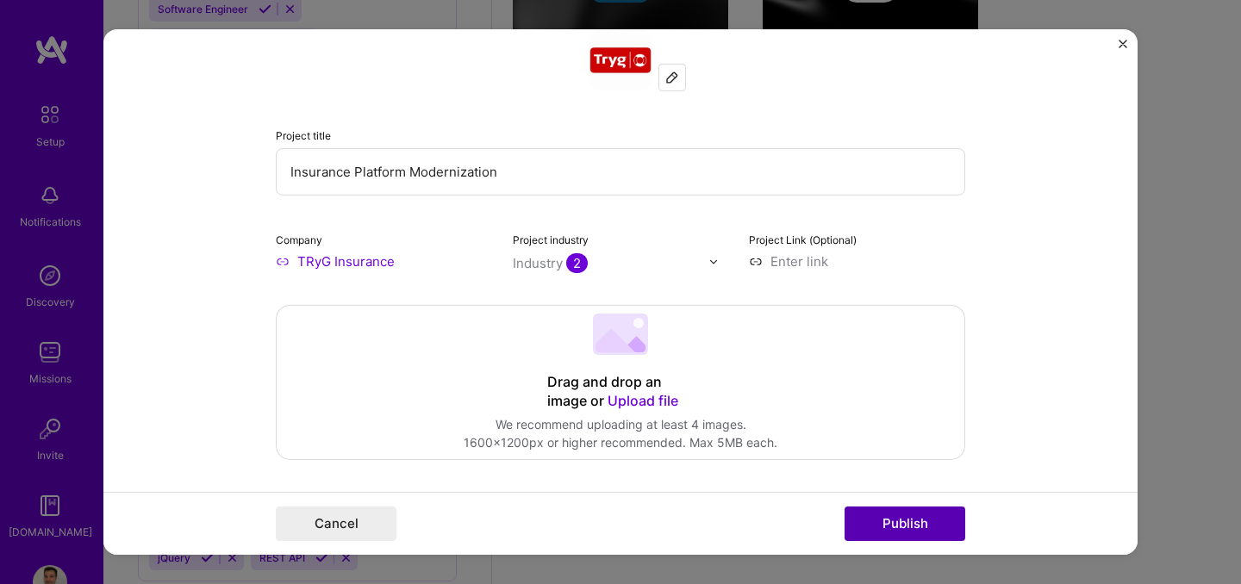
click at [916, 523] on button "Publish" at bounding box center [905, 524] width 121 height 34
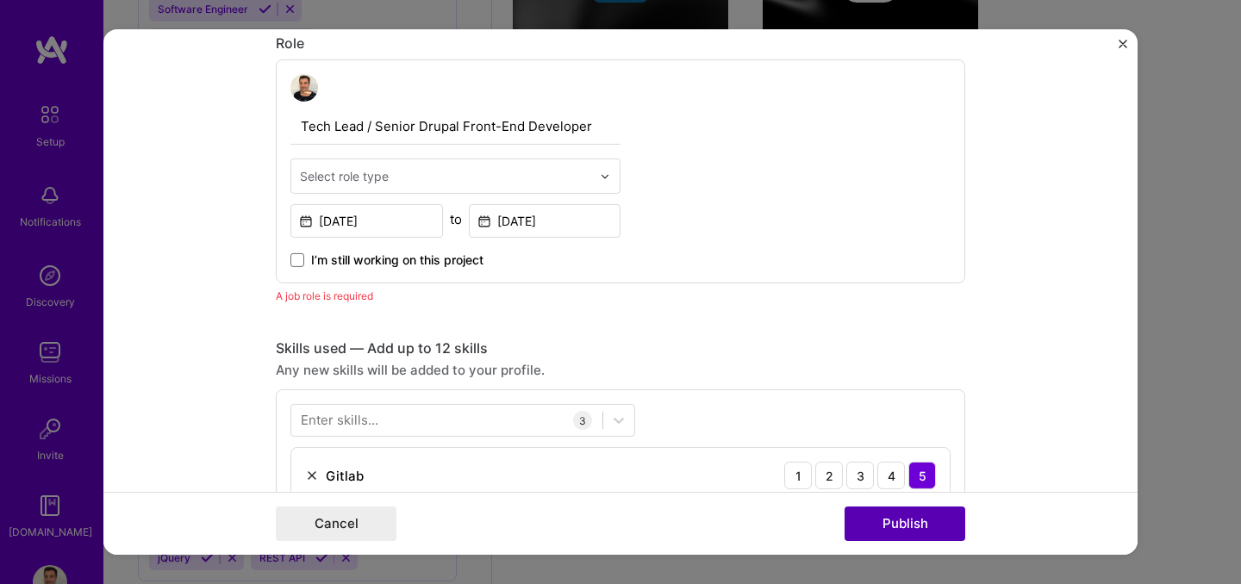
scroll to position [579, 0]
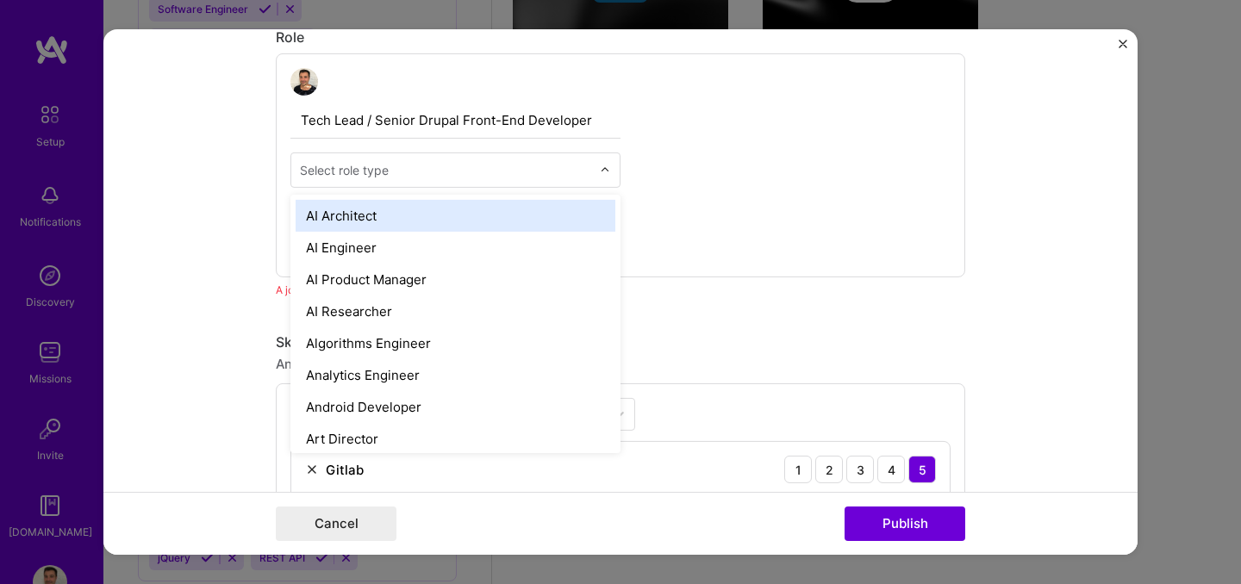
click at [452, 163] on input "text" at bounding box center [445, 170] width 291 height 18
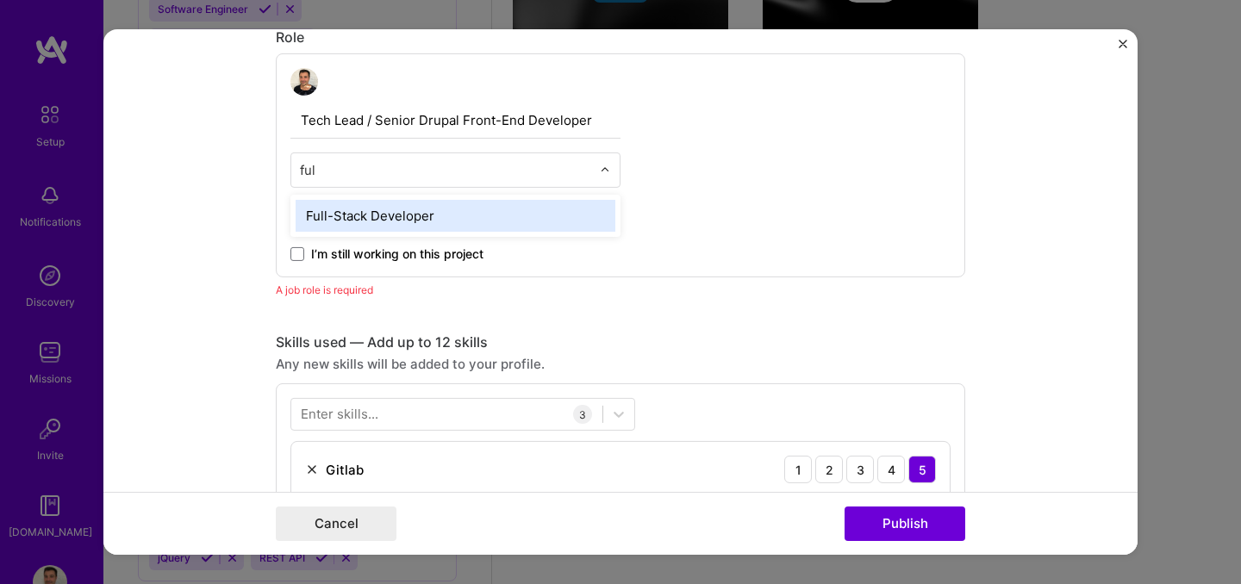
type input "full"
click at [433, 213] on div "Full-Stack Developer" at bounding box center [456, 216] width 320 height 32
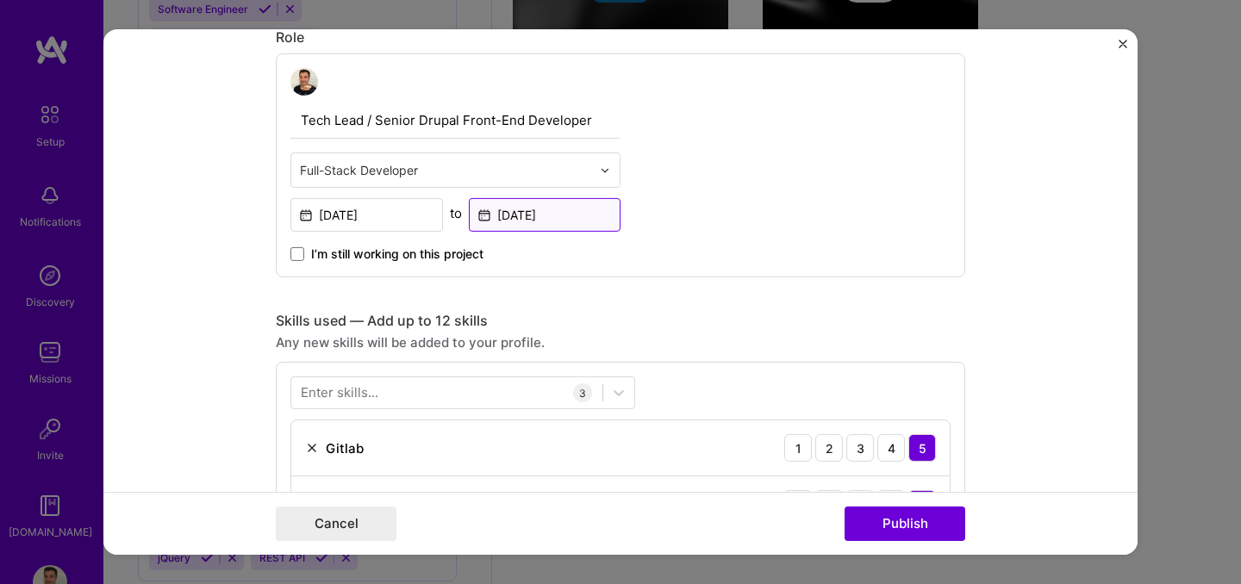
click at [567, 218] on input "[DATE]" at bounding box center [545, 215] width 153 height 34
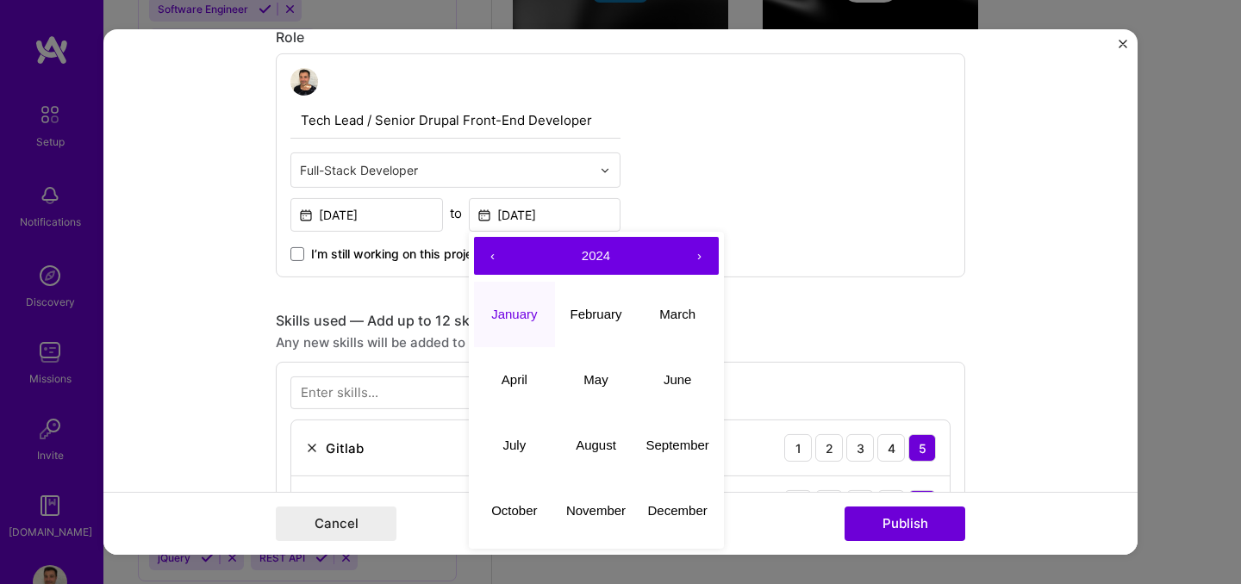
click at [692, 260] on button "›" at bounding box center [700, 256] width 38 height 38
click at [663, 441] on abbr "September" at bounding box center [677, 444] width 63 height 15
type input "[DATE]"
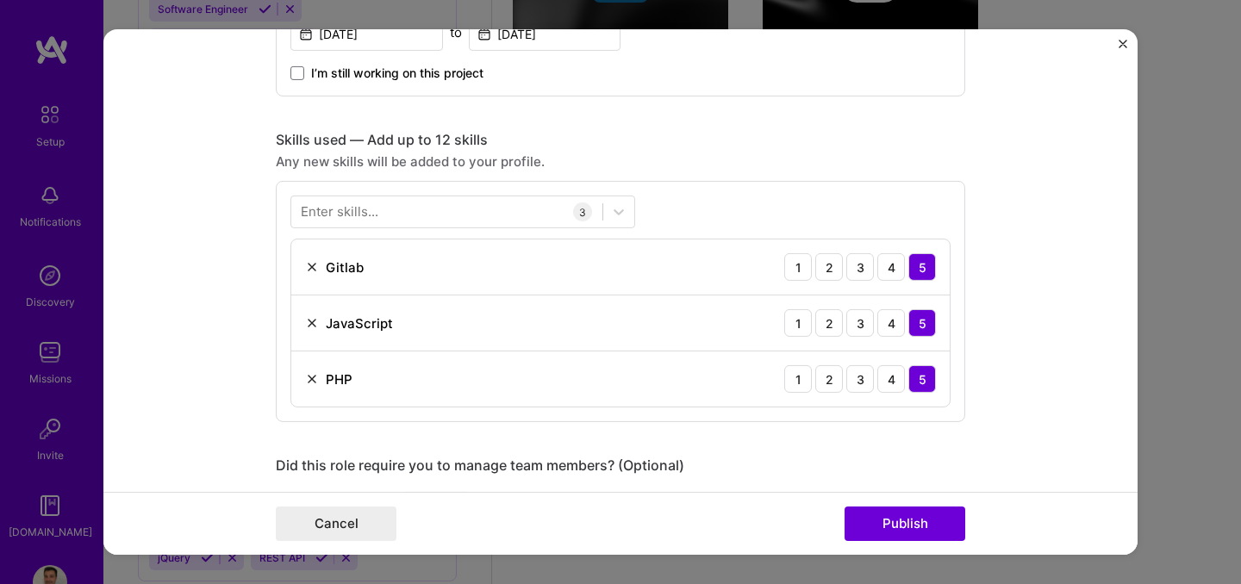
scroll to position [801, 0]
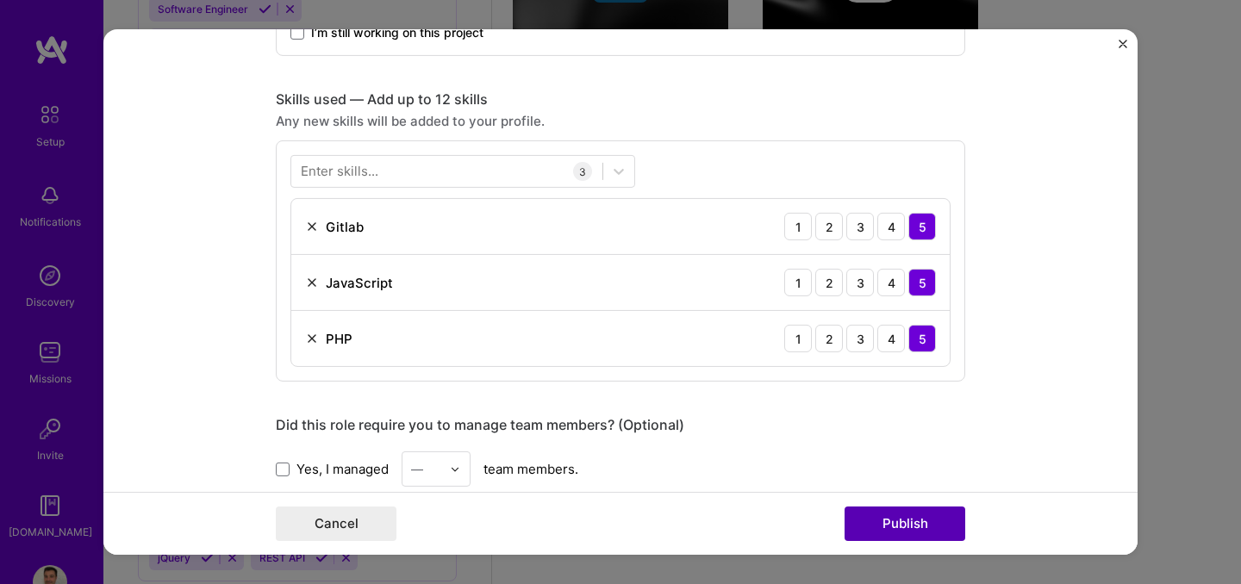
click at [874, 533] on button "Publish" at bounding box center [905, 524] width 121 height 34
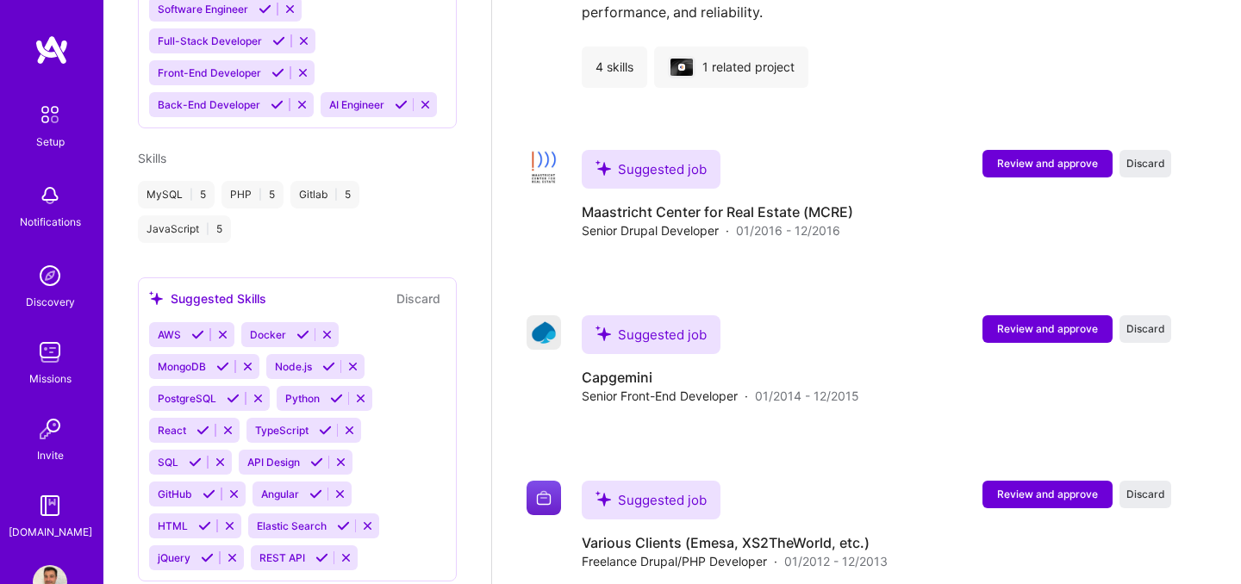
scroll to position [2593, 0]
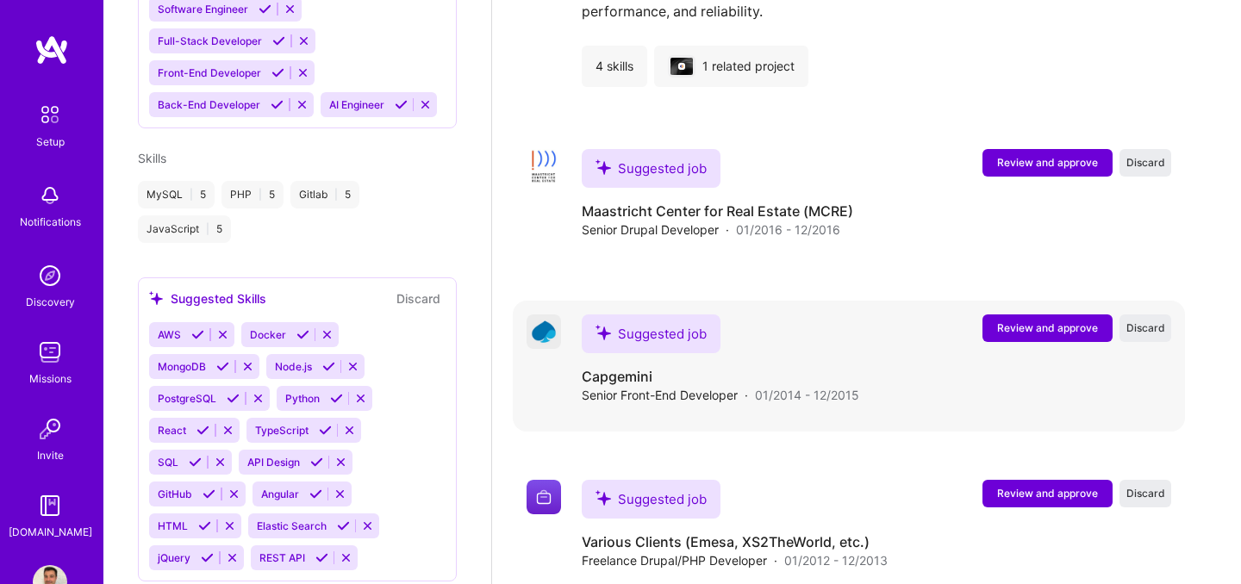
click at [1051, 321] on span "Review and approve" at bounding box center [1047, 328] width 101 height 15
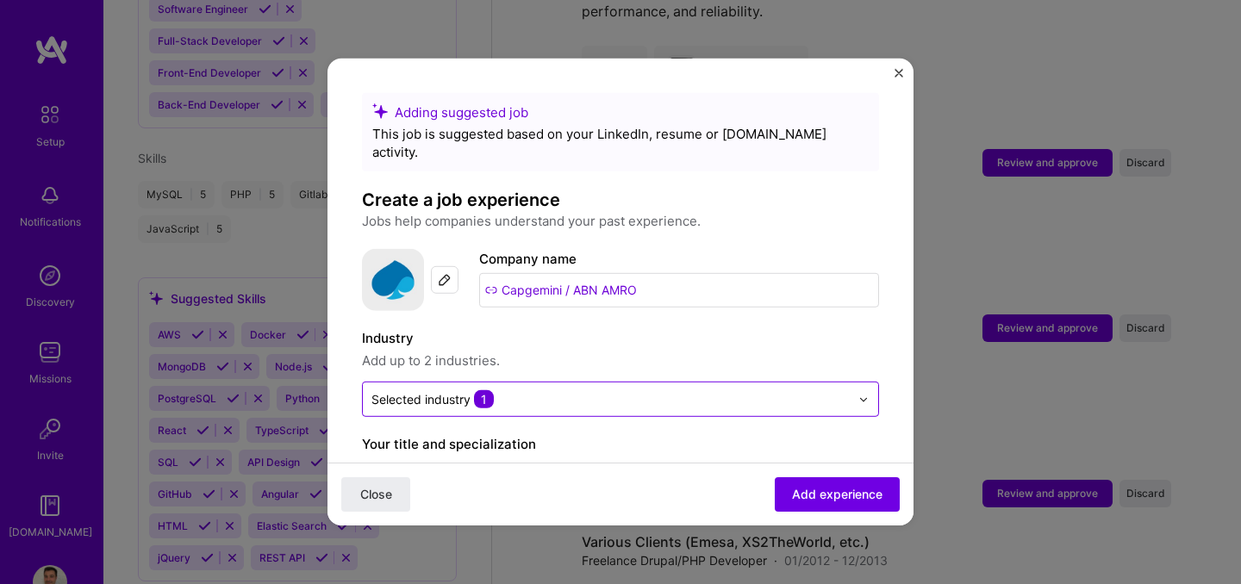
click at [671, 390] on input "text" at bounding box center [610, 399] width 478 height 18
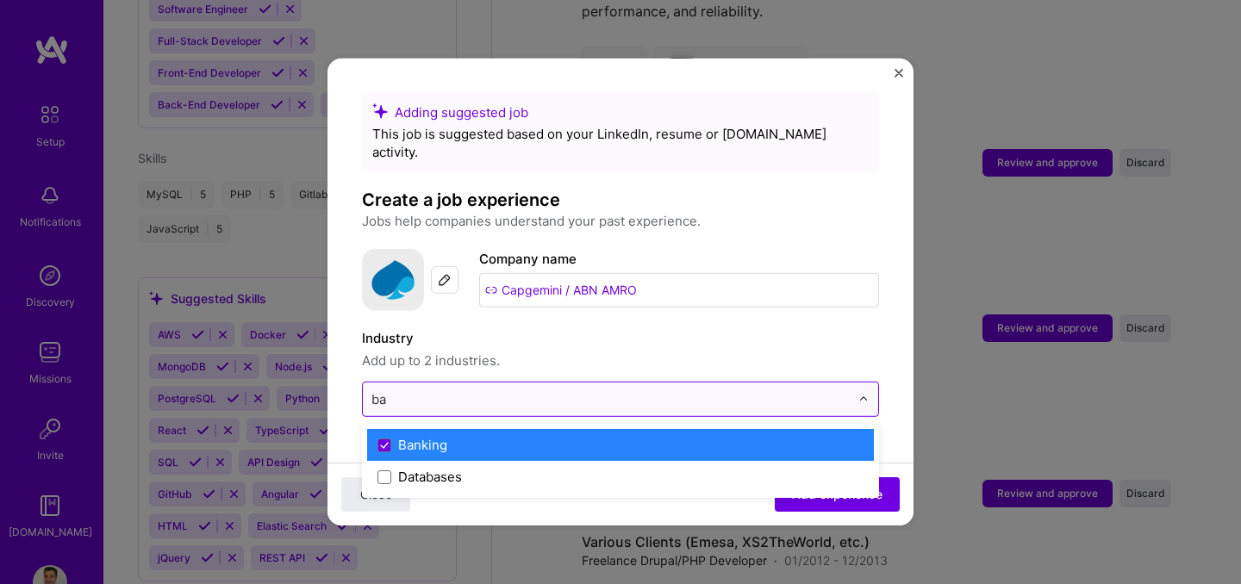
type input "ban"
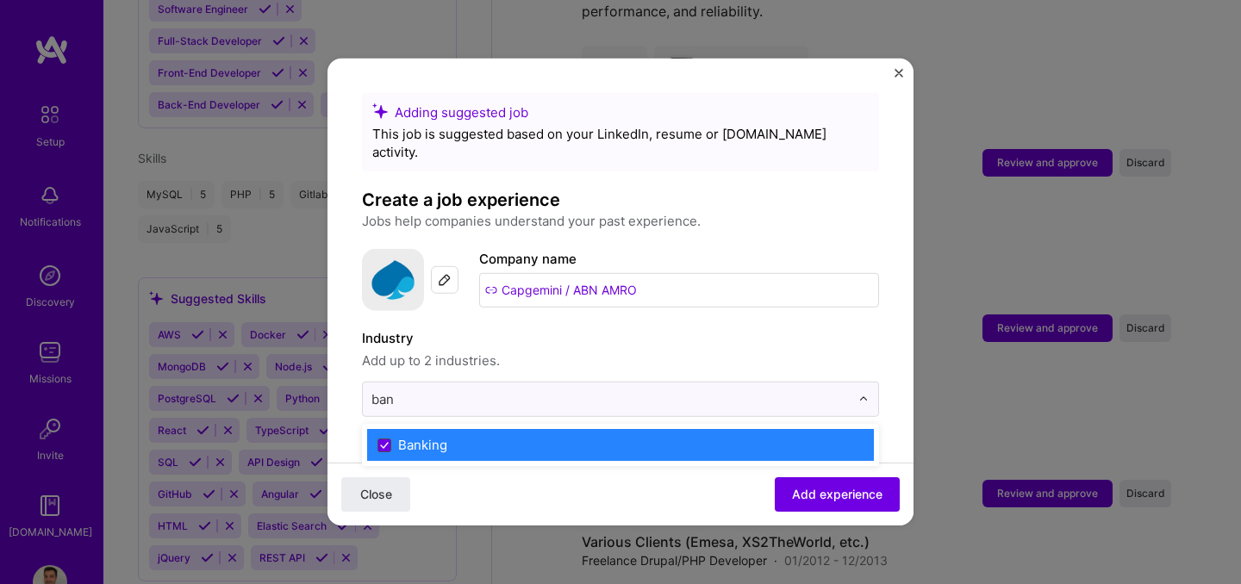
click at [387, 441] on icon at bounding box center [384, 444] width 9 height 7
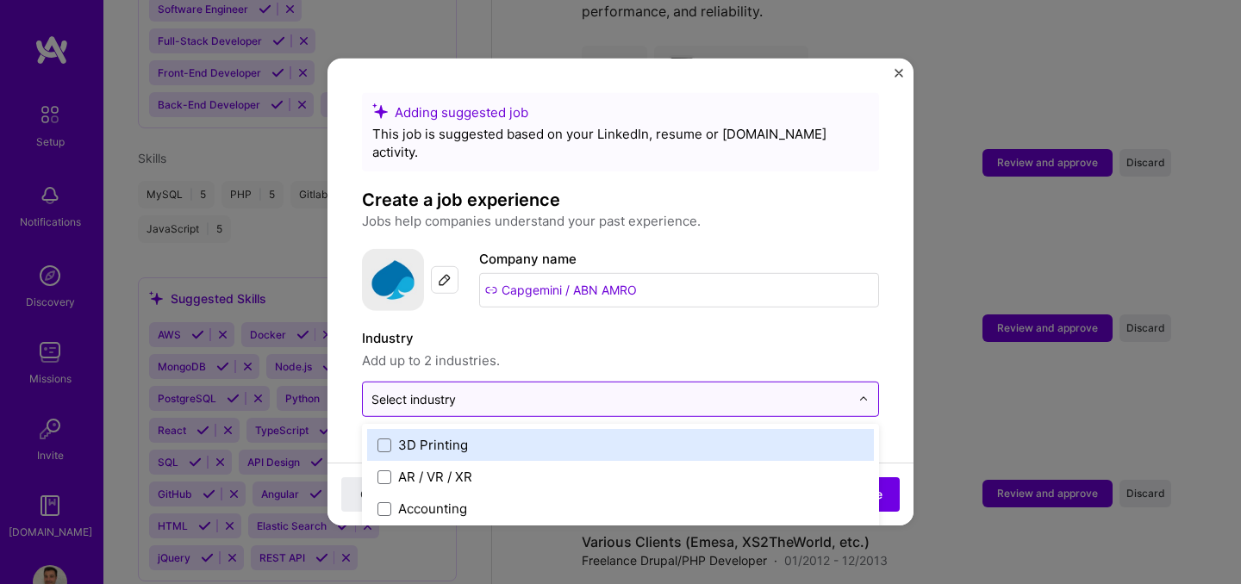
click at [411, 390] on div "Select industry 0" at bounding box center [413, 399] width 84 height 18
type input "ban"
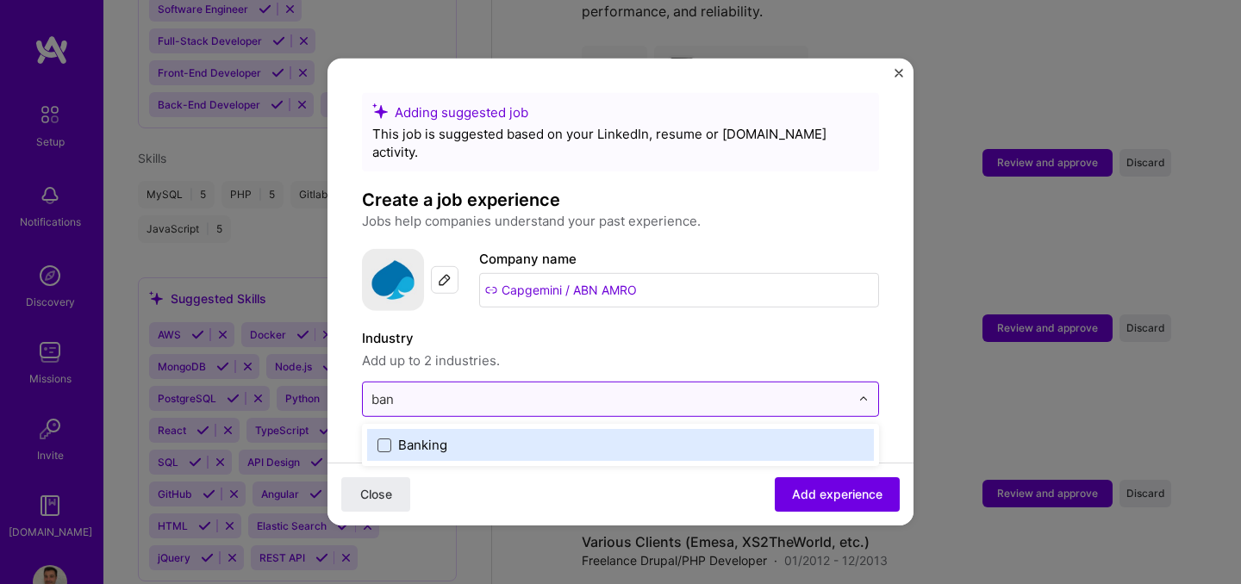
click at [384, 438] on span at bounding box center [384, 445] width 14 height 14
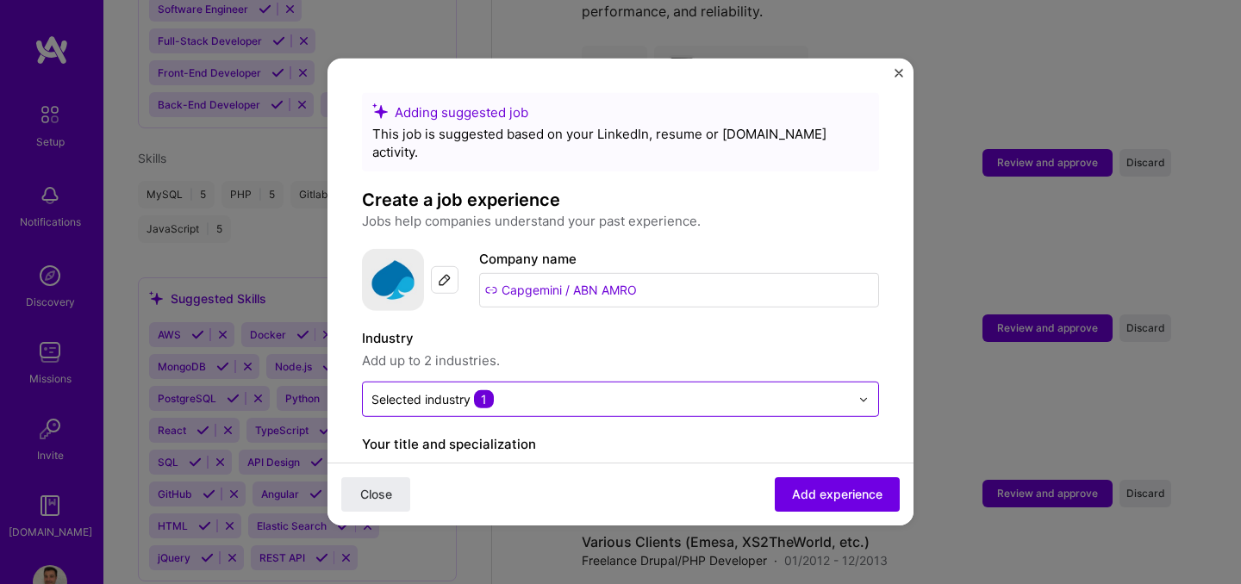
click at [654, 351] on span "Add up to 2 industries." at bounding box center [620, 361] width 517 height 21
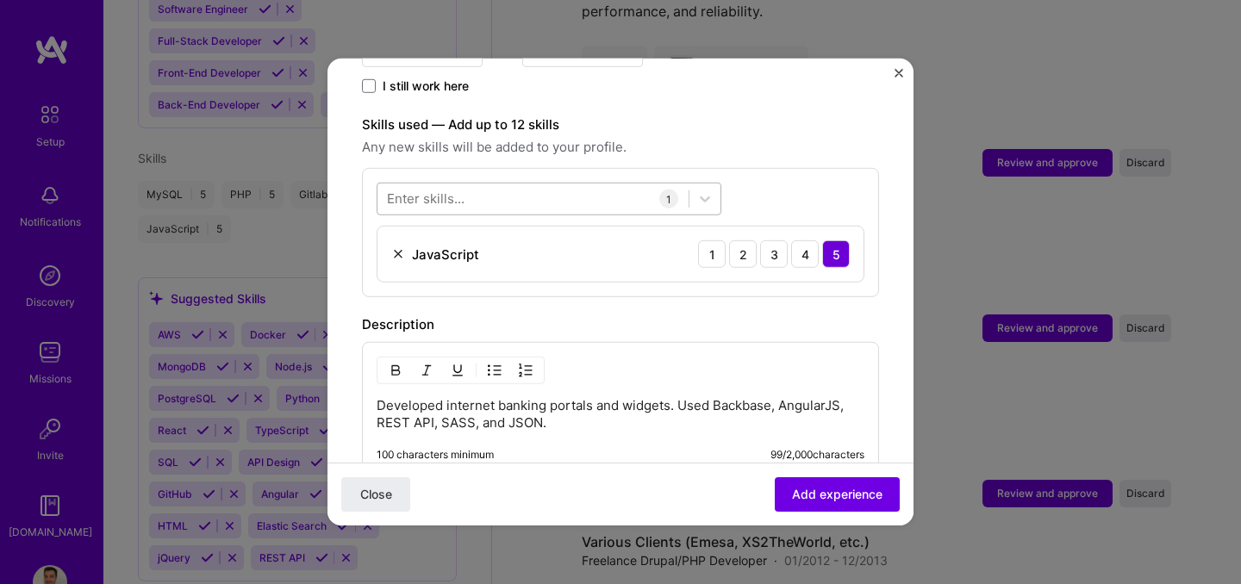
scroll to position [573, 0]
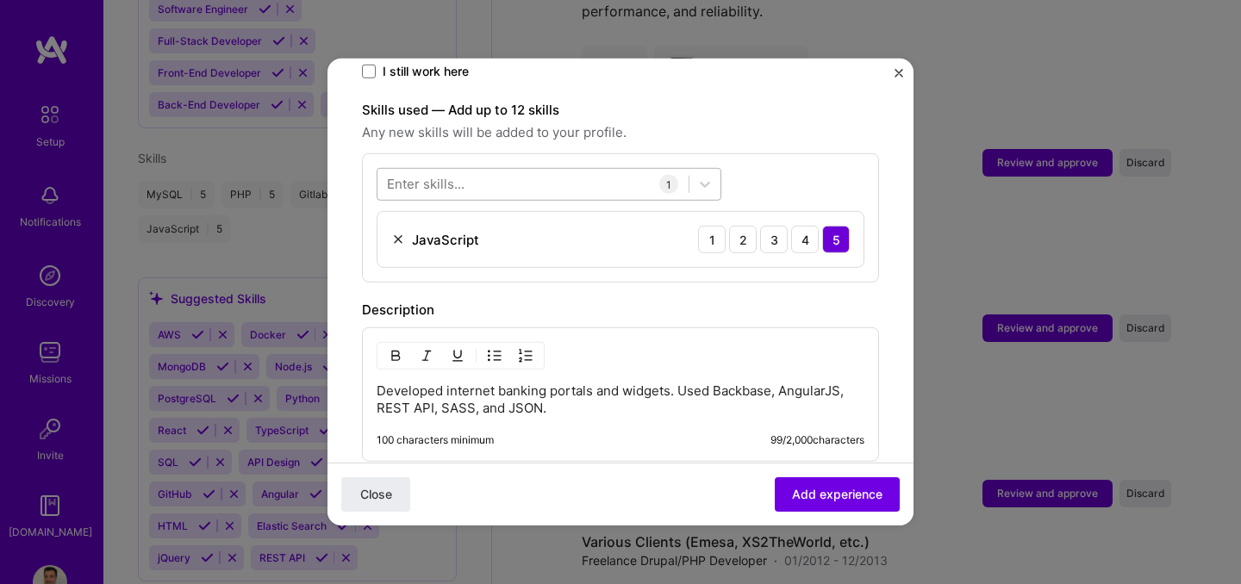
click at [532, 170] on div at bounding box center [532, 184] width 311 height 28
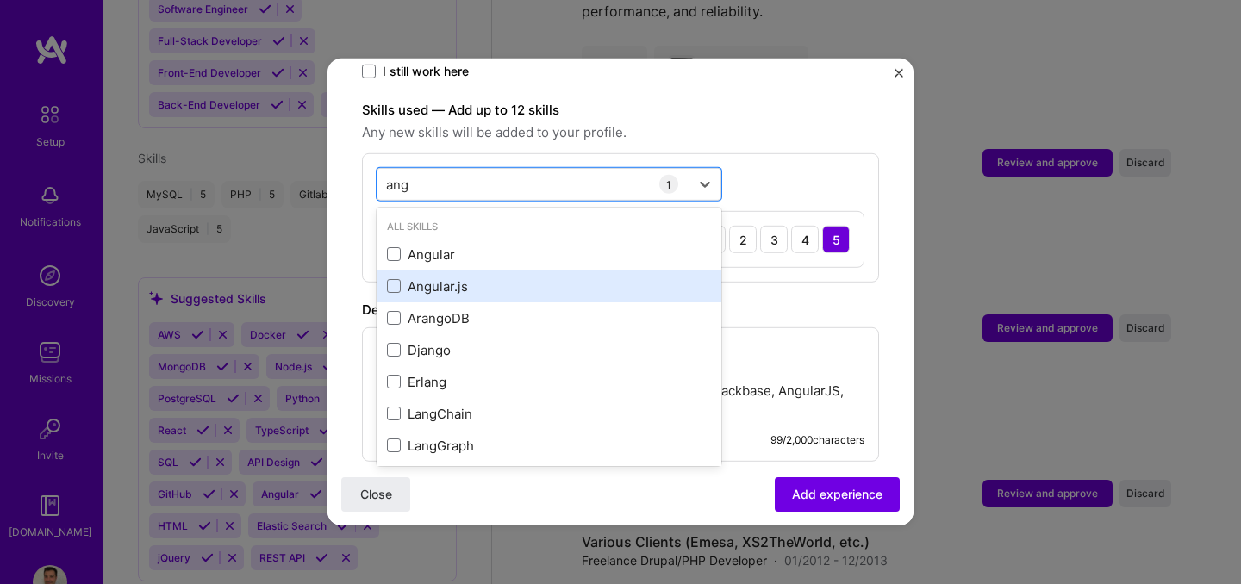
click at [381, 273] on div "Angular.js" at bounding box center [549, 287] width 345 height 32
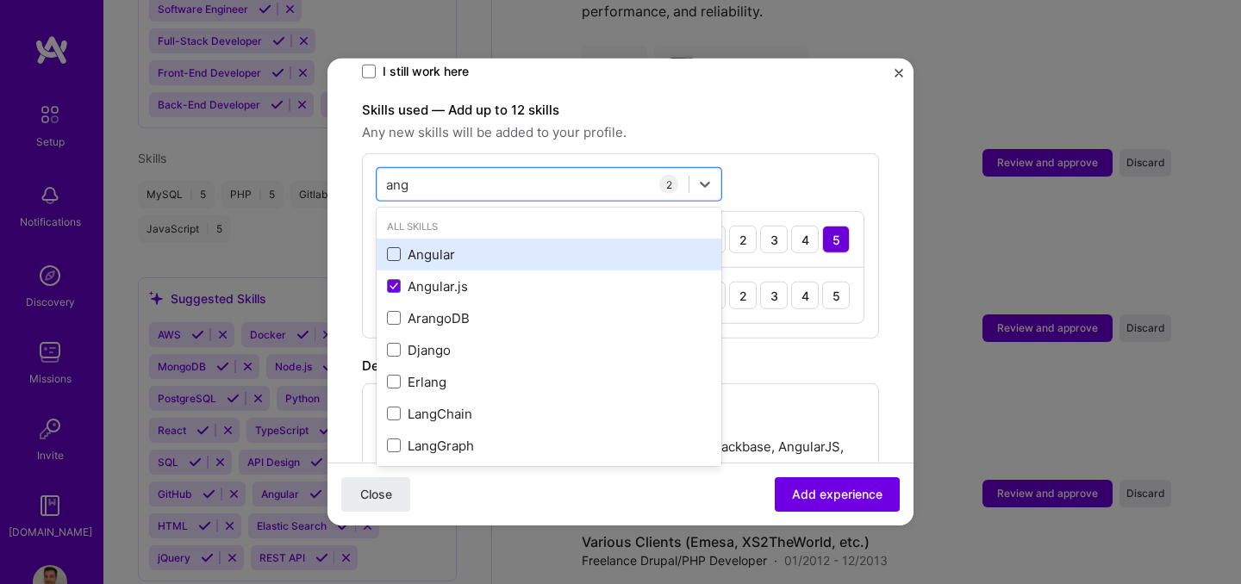
click at [394, 247] on span at bounding box center [394, 254] width 14 height 14
click at [0, 0] on input "checkbox" at bounding box center [0, 0] width 0 height 0
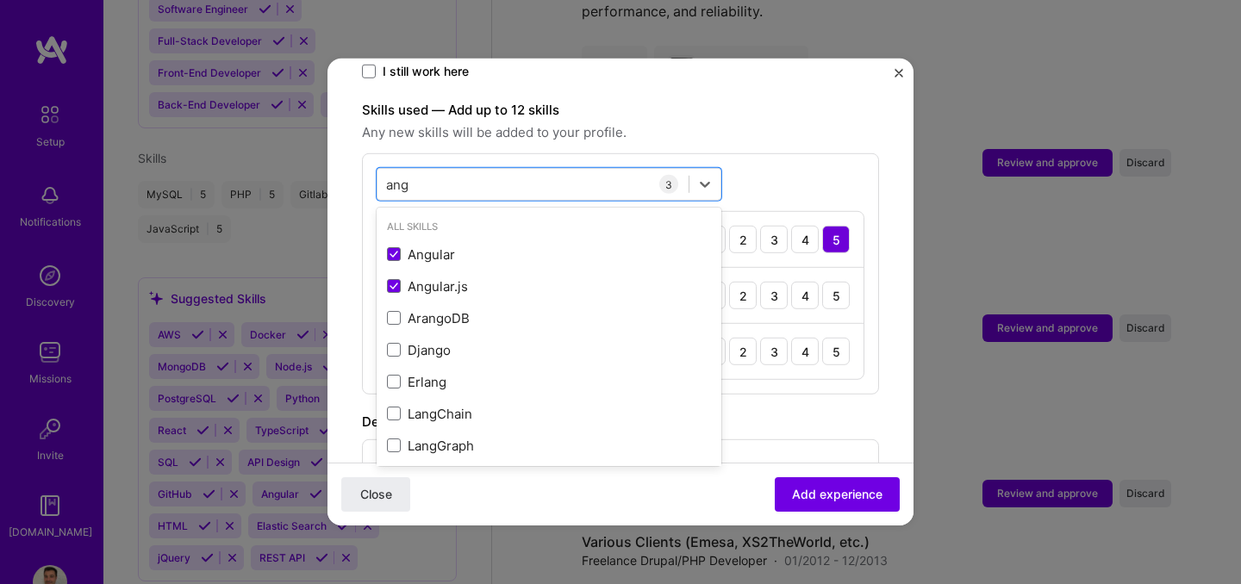
type input "ang"
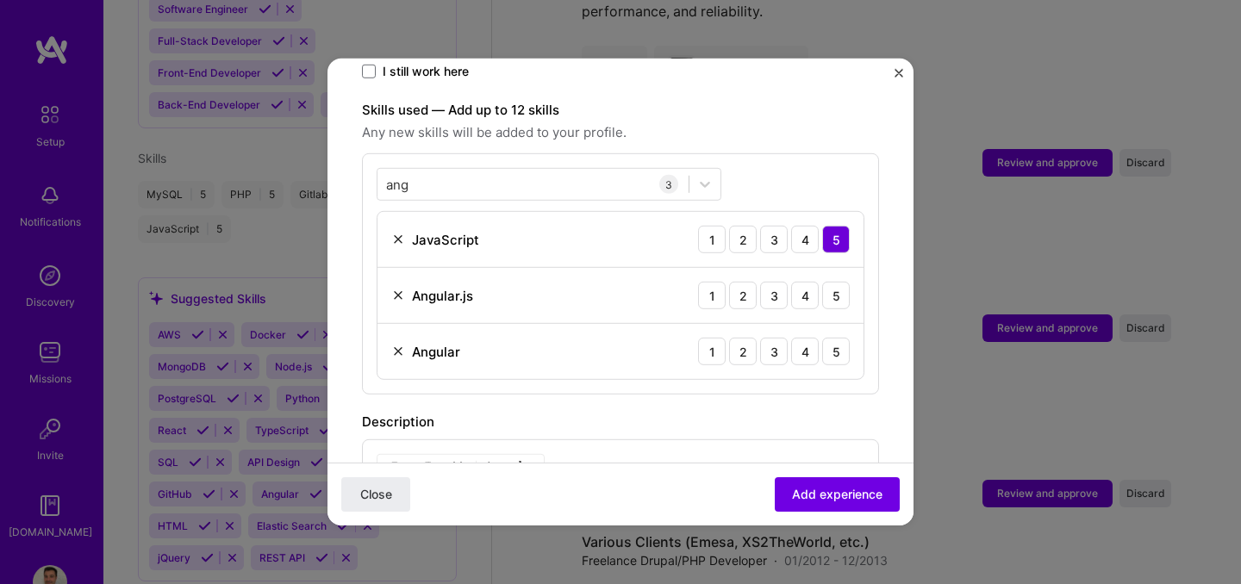
click at [772, 167] on div "ang ang 3 JavaScript 1 2 3 4 5 Angular.js 1 2 3 4 5 Angular 1 2 3 4 5" at bounding box center [620, 273] width 517 height 241
click at [850, 496] on span "Add experience" at bounding box center [837, 494] width 90 height 17
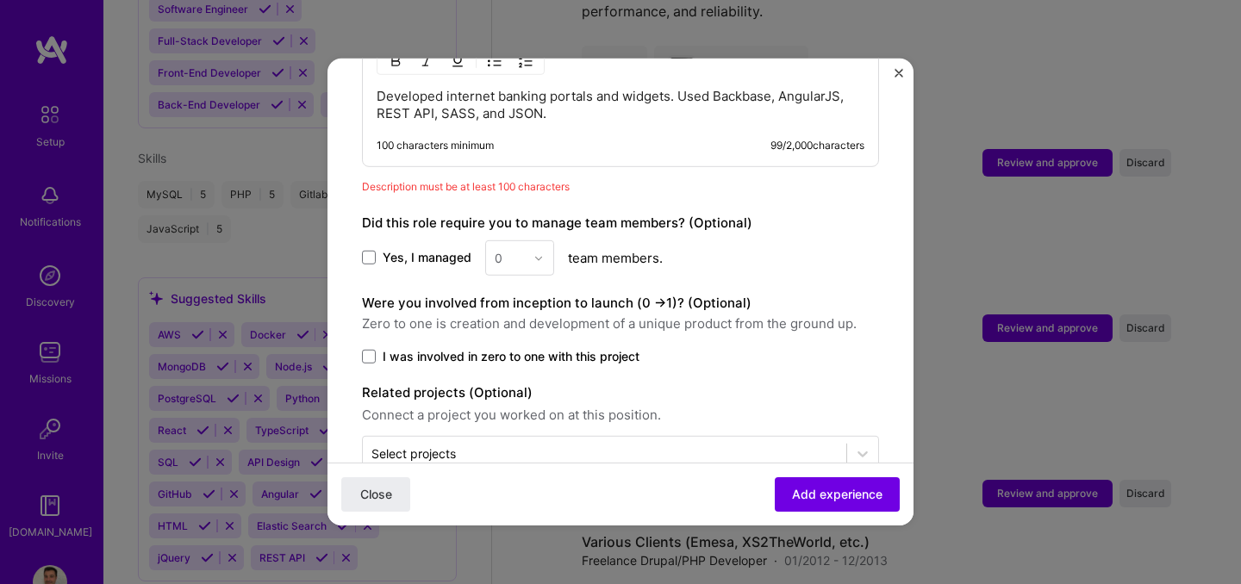
scroll to position [1004, 0]
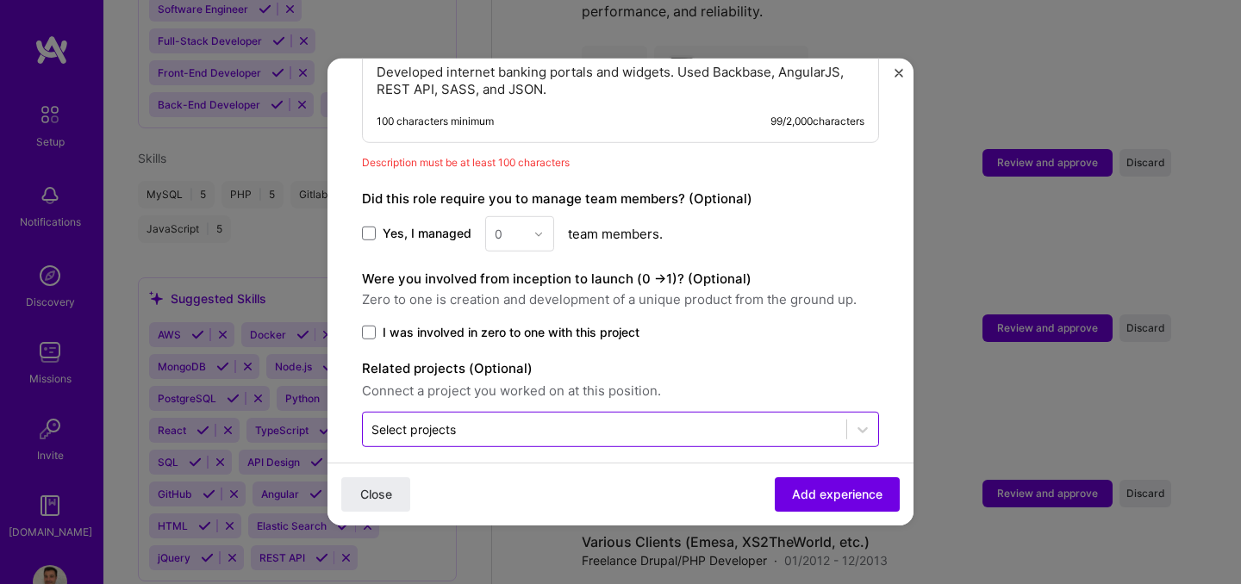
click at [487, 421] on input "text" at bounding box center [604, 430] width 466 height 18
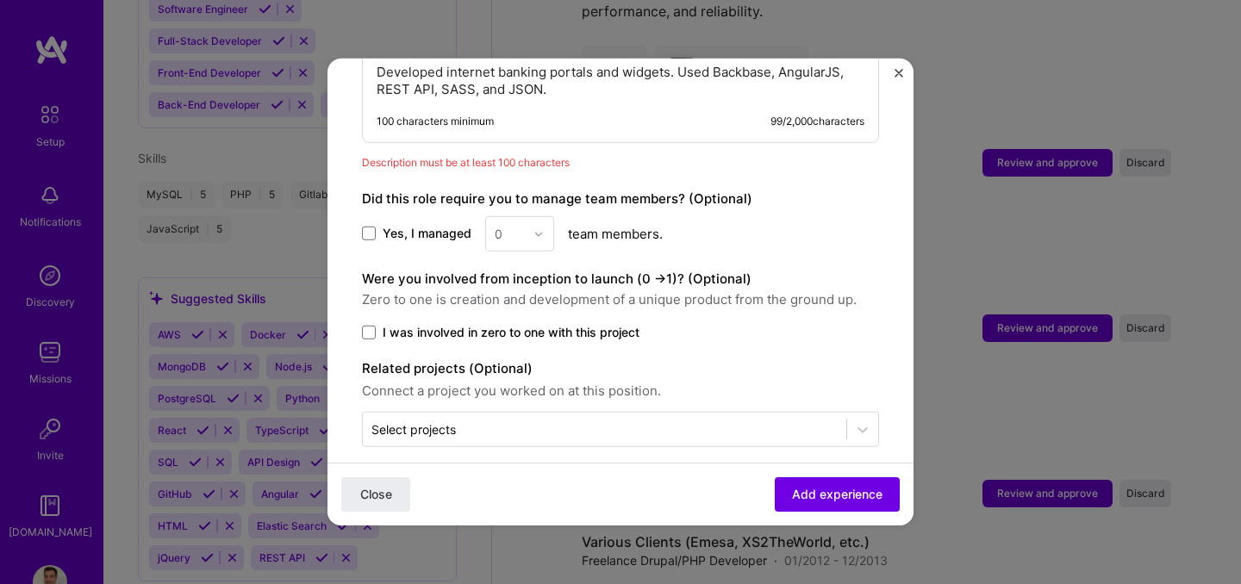
click at [858, 500] on span "Add experience" at bounding box center [837, 494] width 90 height 17
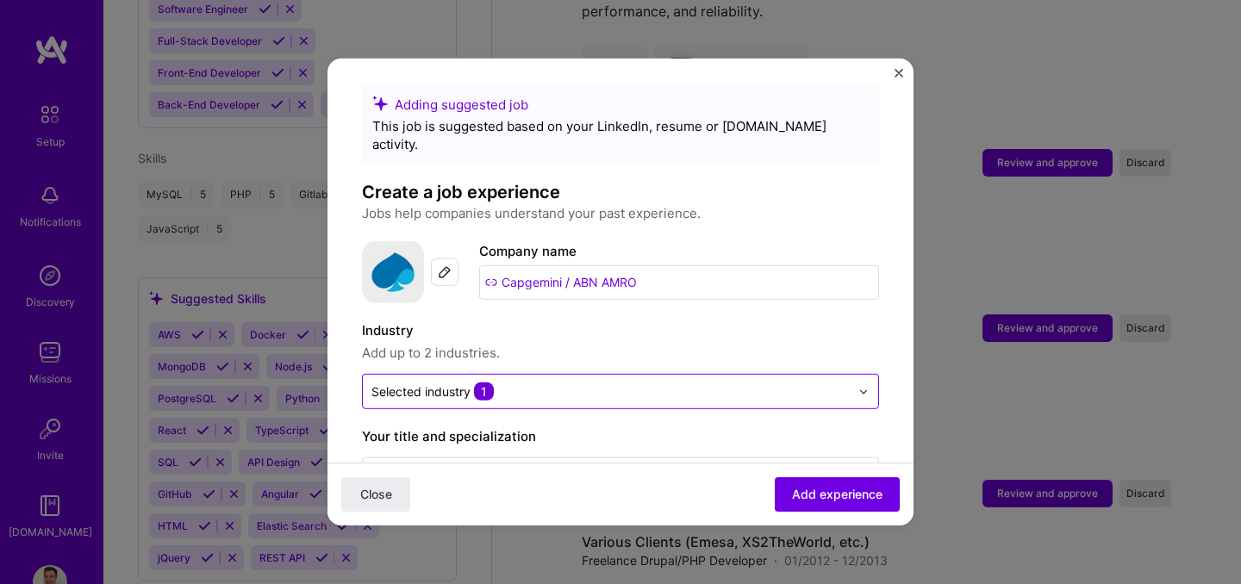
scroll to position [0, 0]
